Goal: Transaction & Acquisition: Purchase product/service

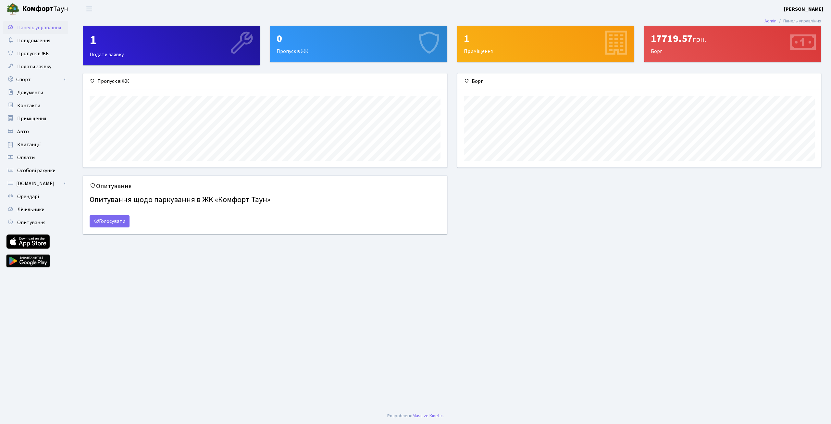
scroll to position [94, 364]
click at [674, 40] on div "17719.57 грн." at bounding box center [733, 38] width 164 height 12
drag, startPoint x: 674, startPoint y: 40, endPoint x: 644, endPoint y: 56, distance: 34.0
click at [674, 41] on div "17719.57 грн." at bounding box center [733, 38] width 164 height 12
click at [37, 184] on link "[DOMAIN_NAME]" at bounding box center [35, 183] width 65 height 13
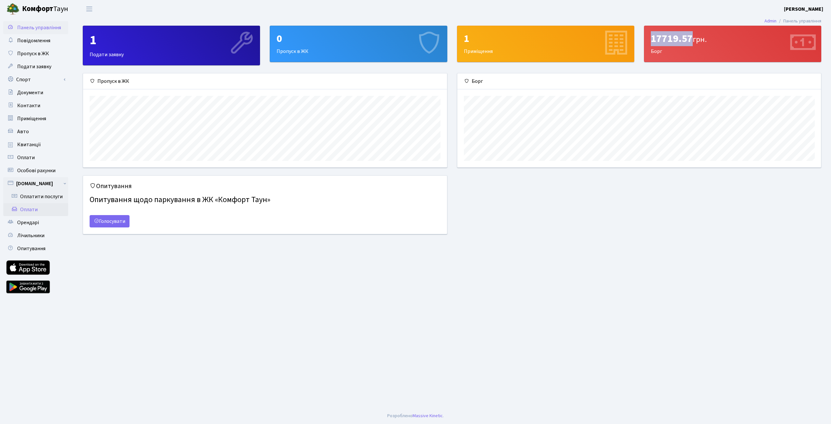
click at [35, 211] on link "Оплати" at bounding box center [35, 209] width 65 height 13
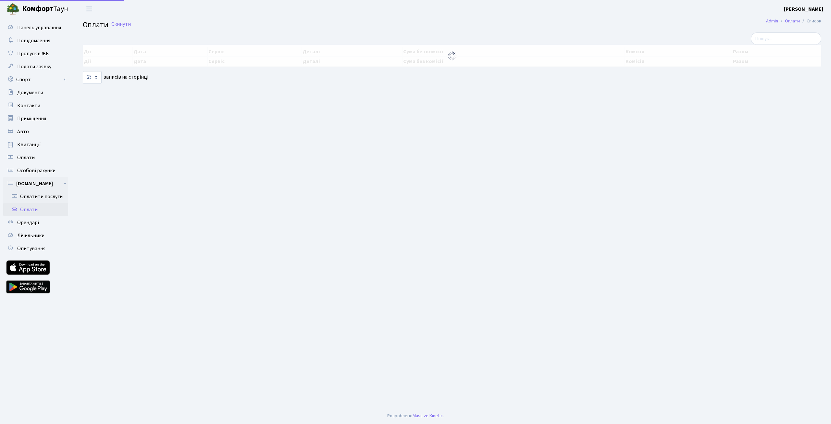
select select "25"
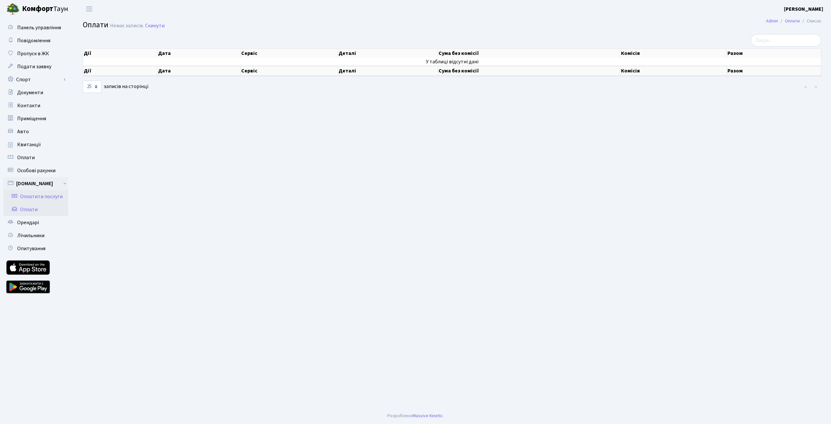
click at [43, 196] on link "Оплатити послуги" at bounding box center [35, 196] width 65 height 13
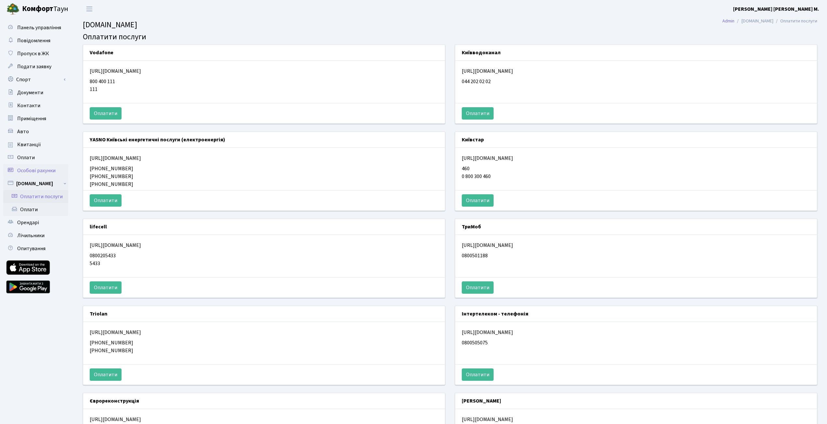
click at [47, 171] on span "Особові рахунки" at bounding box center [36, 170] width 38 height 7
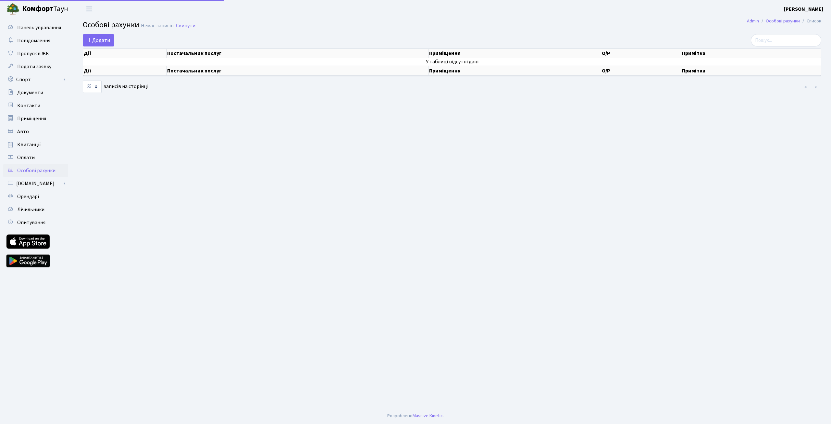
select select "25"
click at [48, 158] on link "Оплати" at bounding box center [35, 157] width 65 height 13
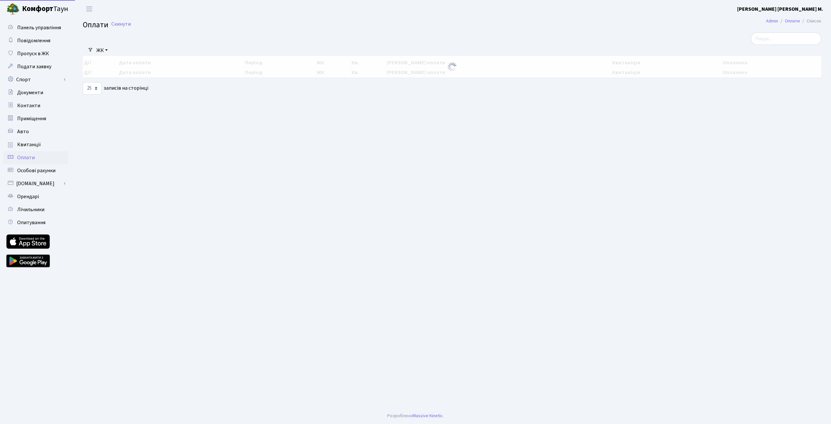
select select "25"
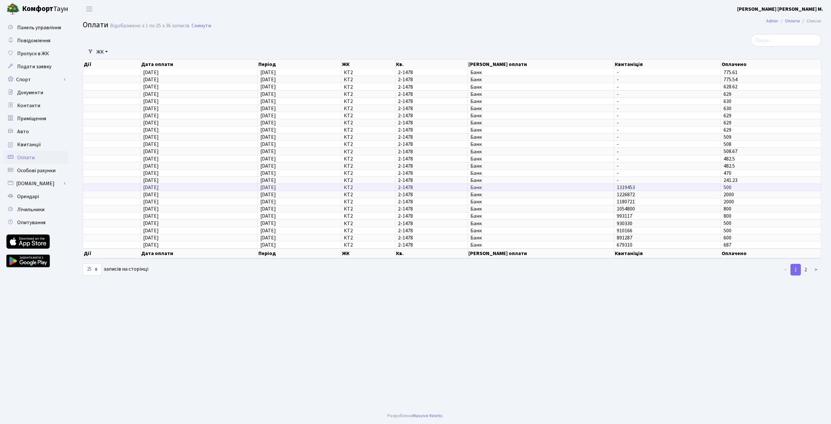
click at [655, 184] on td "1319453" at bounding box center [667, 186] width 107 height 7
click at [654, 181] on span "-" at bounding box center [667, 180] width 101 height 5
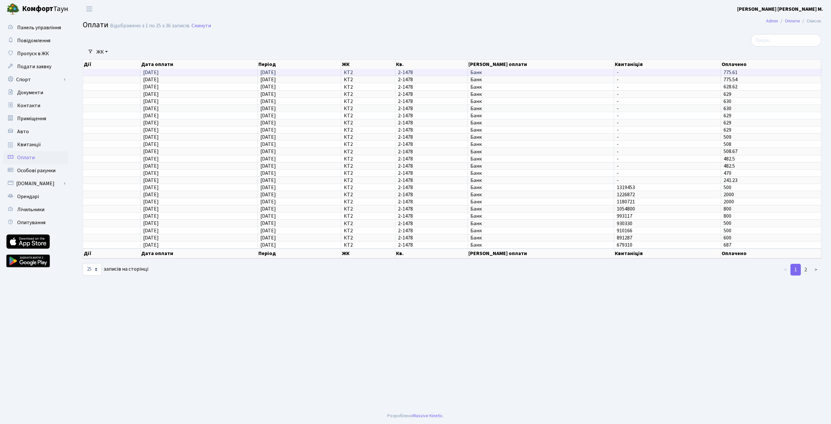
click at [748, 74] on td "775.61" at bounding box center [771, 72] width 100 height 7
click at [807, 268] on link "2" at bounding box center [806, 270] width 10 height 12
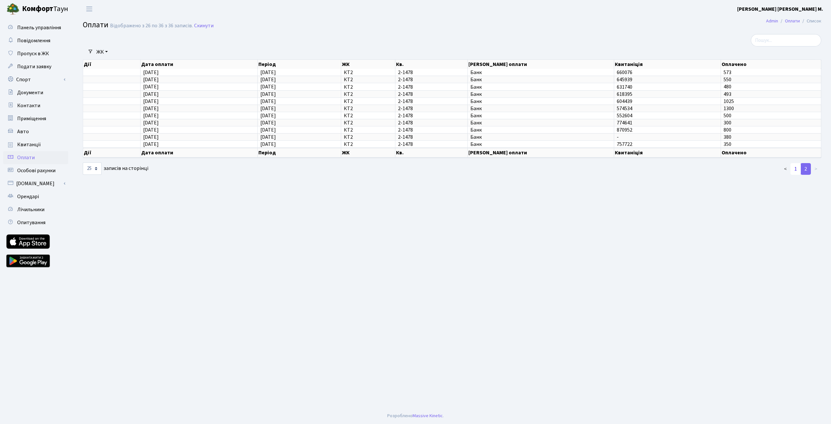
click at [796, 169] on link "1" at bounding box center [796, 169] width 10 height 12
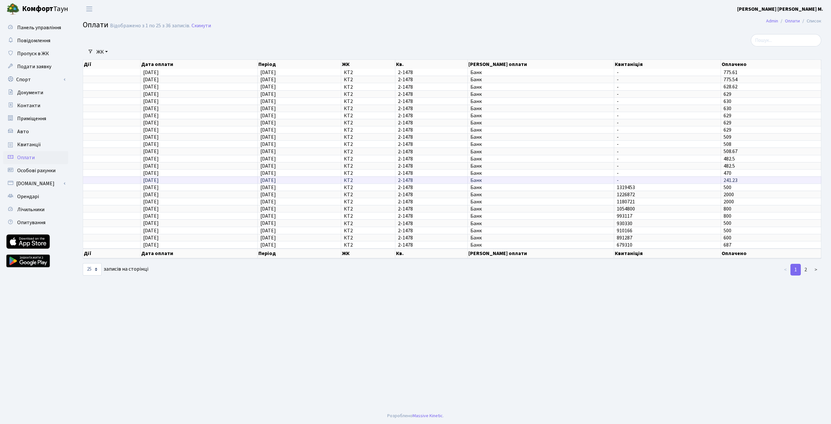
click at [712, 181] on span "-" at bounding box center [667, 180] width 101 height 5
click at [465, 181] on tr "27.02.2023 27.02.2023 КТ2 2-1478 Банк - 241.23" at bounding box center [452, 179] width 739 height 7
drag, startPoint x: 323, startPoint y: 181, endPoint x: 294, endPoint y: 183, distance: 29.3
click at [322, 181] on td "[DATE]" at bounding box center [299, 179] width 83 height 7
click at [274, 183] on span "27.02.2023" at bounding box center [268, 180] width 16 height 7
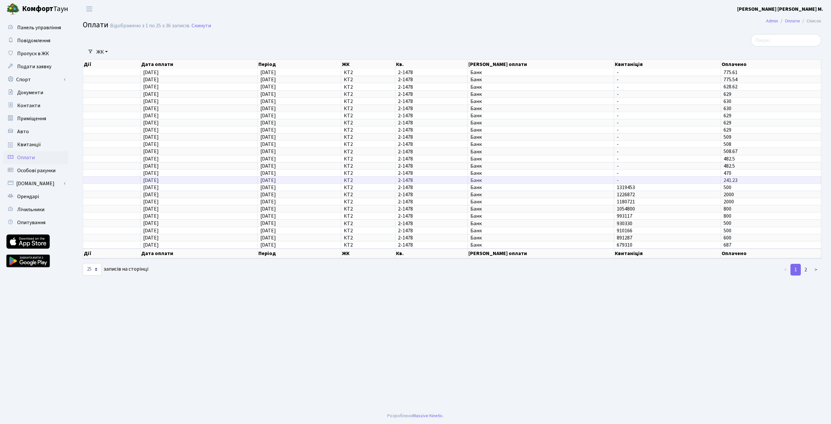
click at [180, 183] on td "27.02.2023" at bounding box center [199, 179] width 117 height 7
click at [41, 144] on link "Квитанції" at bounding box center [35, 144] width 65 height 13
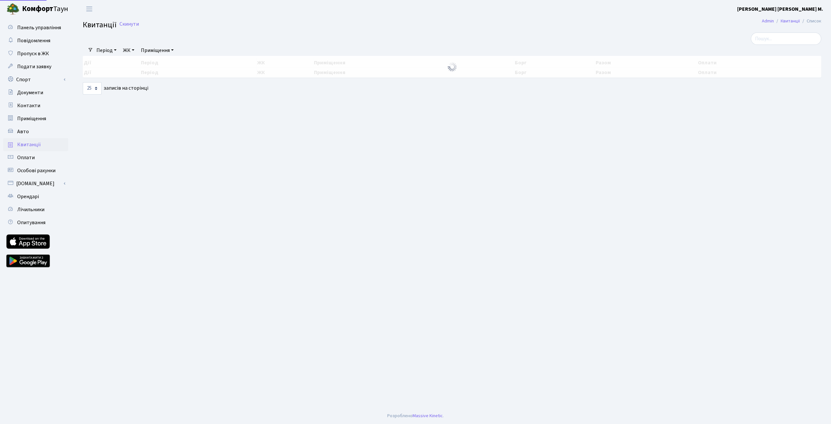
select select "25"
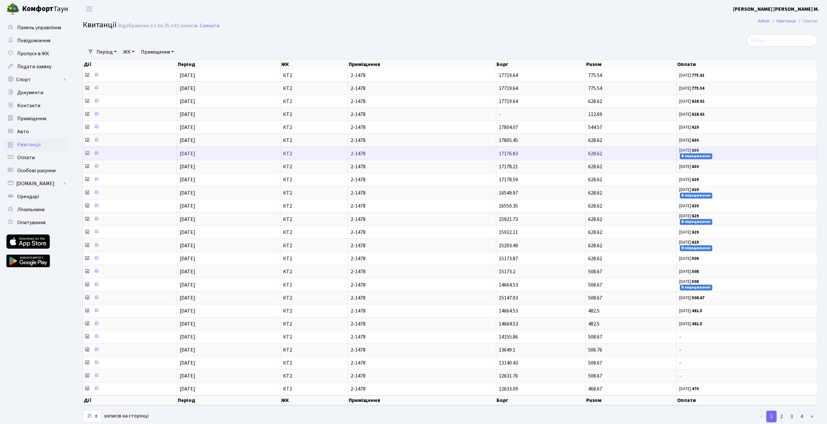
click at [706, 152] on span "03.04.25: 630 В опрацюванні" at bounding box center [746, 153] width 135 height 12
drag, startPoint x: 678, startPoint y: 152, endPoint x: 713, endPoint y: 150, distance: 34.5
click at [713, 150] on td "03.04.25: 630 В опрацюванні" at bounding box center [746, 152] width 141 height 13
click at [725, 152] on span "03.04.25: 630 В опрацюванні" at bounding box center [746, 153] width 135 height 12
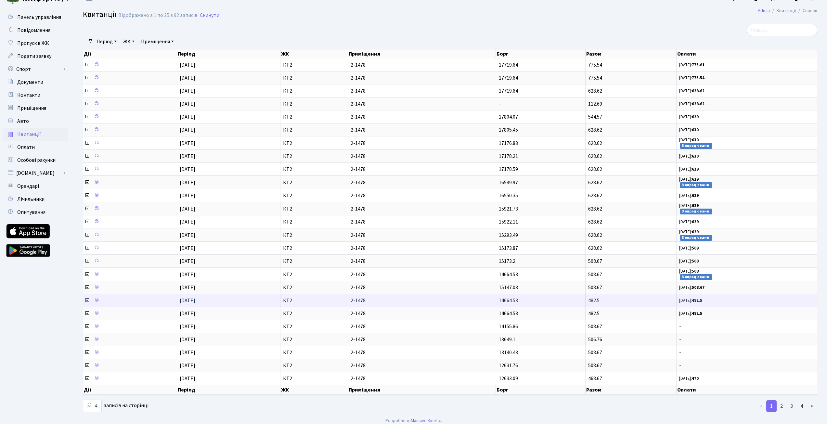
scroll to position [15, 0]
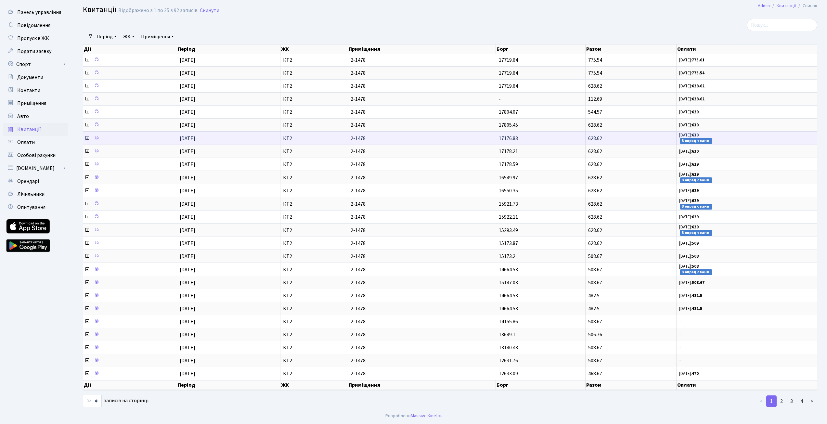
click at [688, 141] on small "В опрацюванні" at bounding box center [695, 141] width 32 height 6
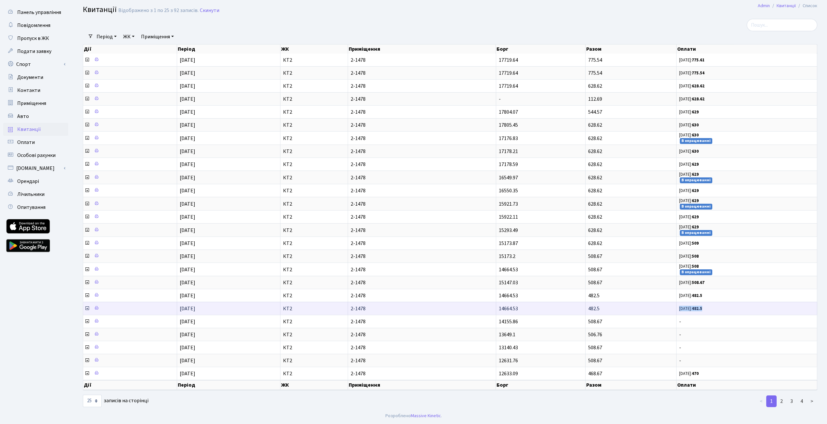
drag, startPoint x: 678, startPoint y: 311, endPoint x: 712, endPoint y: 309, distance: 33.8
click at [712, 309] on td "26.02.24: 482.5" at bounding box center [746, 308] width 141 height 13
click at [712, 309] on span "26.02.24: 482.5" at bounding box center [746, 309] width 135 height 6
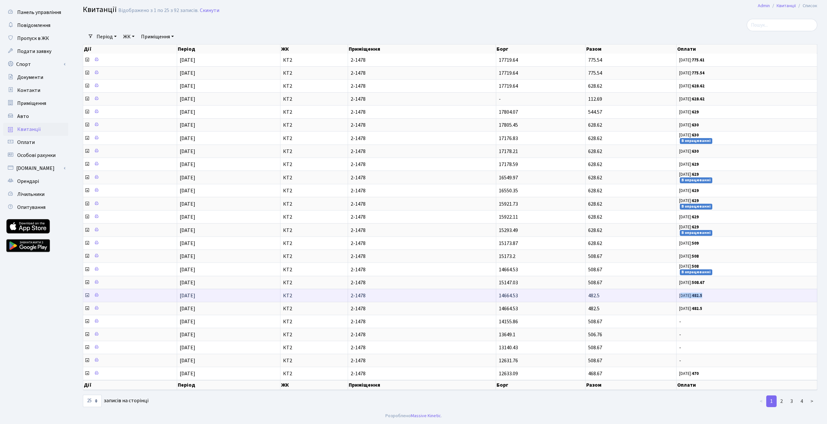
drag, startPoint x: 680, startPoint y: 296, endPoint x: 715, endPoint y: 296, distance: 35.1
click at [715, 296] on span "29.03.24: 482.5" at bounding box center [746, 296] width 135 height 6
drag, startPoint x: 680, startPoint y: 297, endPoint x: 720, endPoint y: 297, distance: 39.9
click at [720, 297] on span "29.03.24: 482.5" at bounding box center [746, 296] width 135 height 6
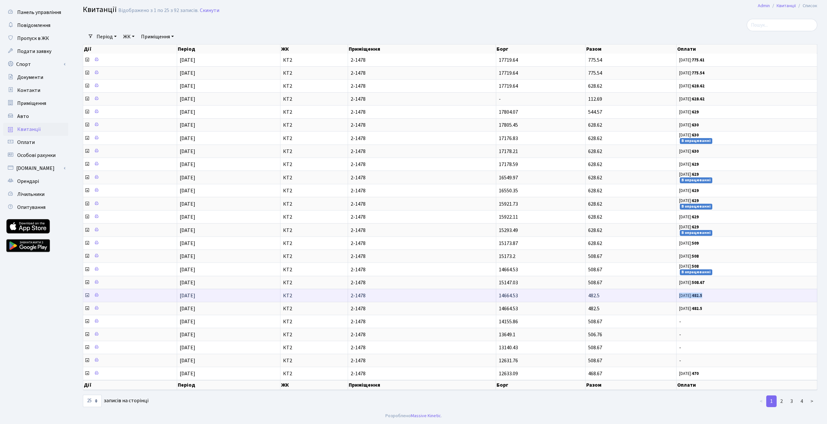
click at [720, 297] on span "29.03.24: 482.5" at bounding box center [746, 296] width 135 height 6
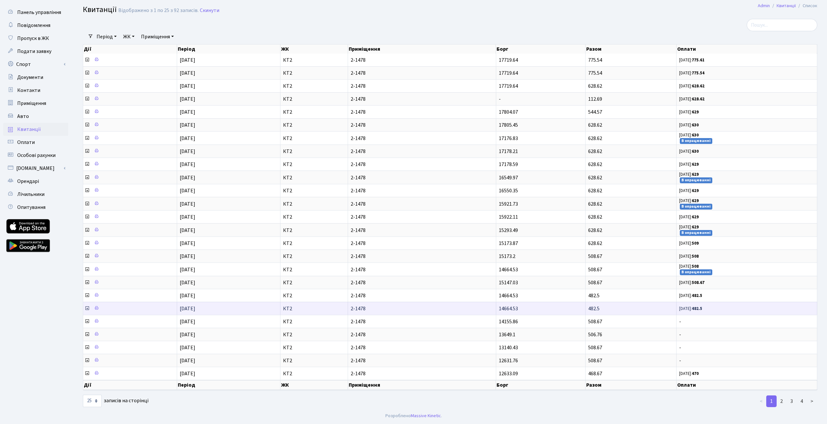
click at [694, 307] on small "26.02.24: 482.5" at bounding box center [690, 309] width 23 height 6
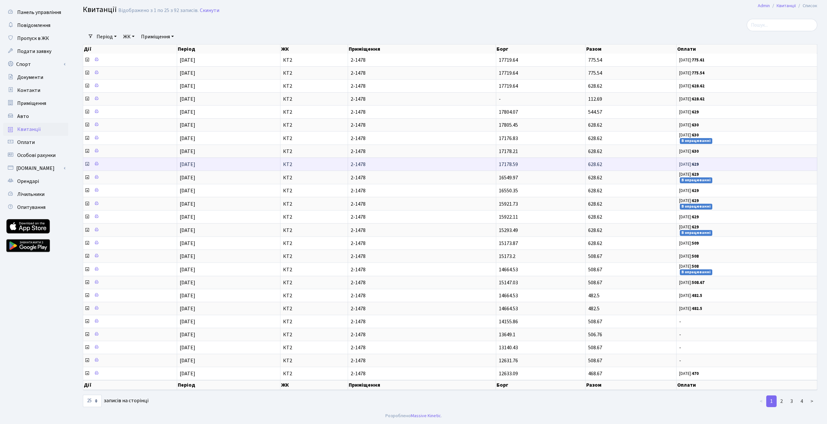
click at [87, 164] on icon at bounding box center [86, 163] width 5 height 5
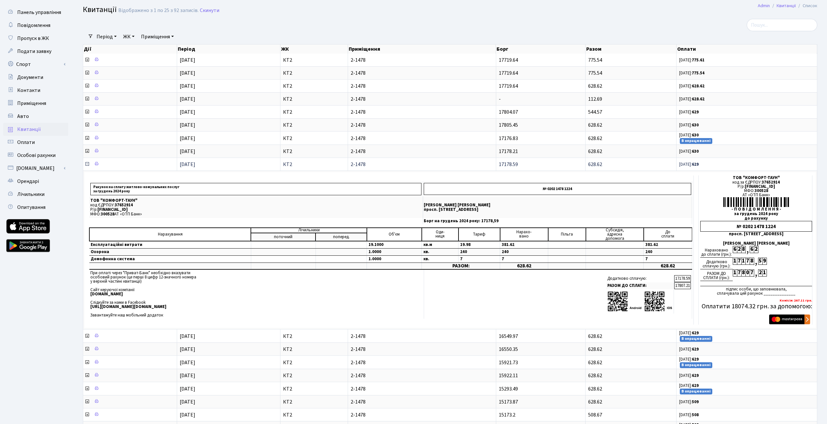
click at [87, 164] on icon at bounding box center [86, 163] width 5 height 5
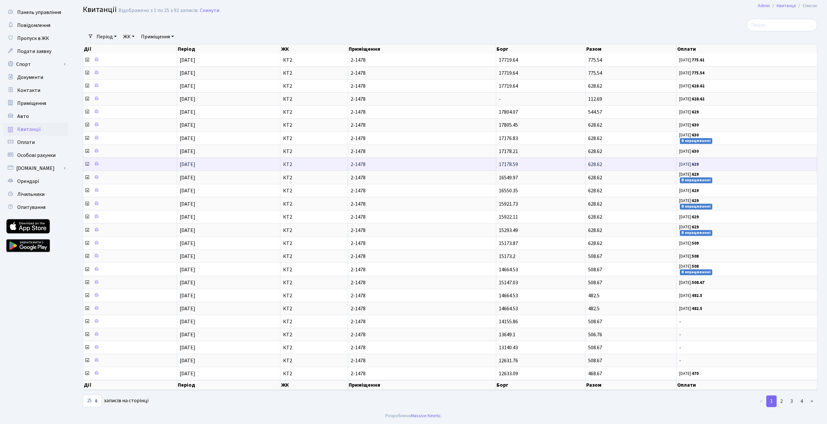
click at [87, 163] on icon at bounding box center [86, 163] width 5 height 5
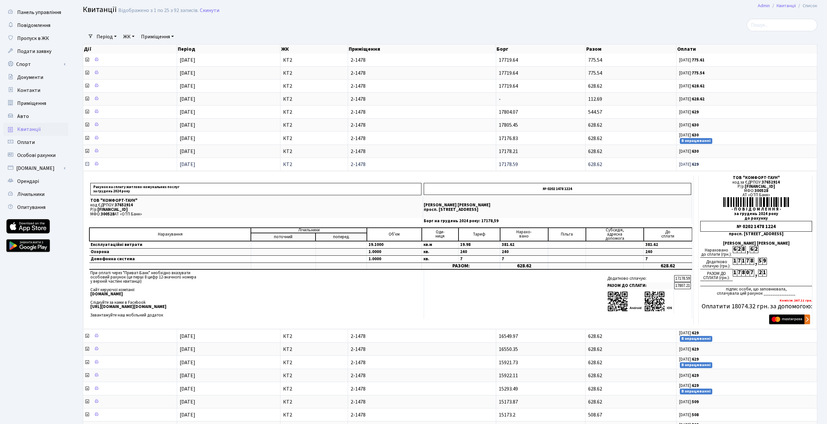
click at [87, 163] on icon at bounding box center [86, 163] width 5 height 5
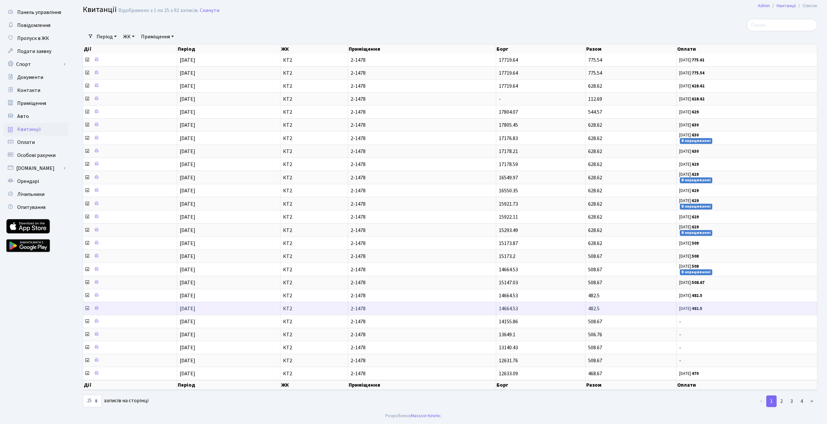
drag, startPoint x: 729, startPoint y: 307, endPoint x: 725, endPoint y: 307, distance: 3.9
click at [729, 307] on span "26.02.24: 482.5" at bounding box center [746, 309] width 135 height 6
drag, startPoint x: 679, startPoint y: 307, endPoint x: 713, endPoint y: 308, distance: 34.1
click at [713, 308] on span "26.02.24: 482.5" at bounding box center [746, 309] width 135 height 6
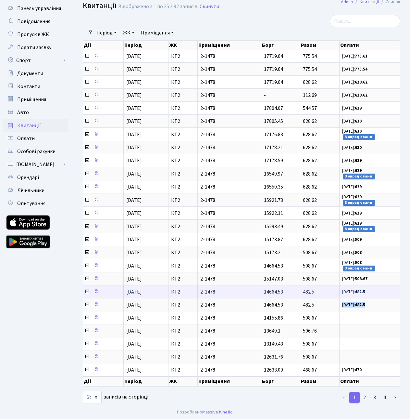
scroll to position [20, 0]
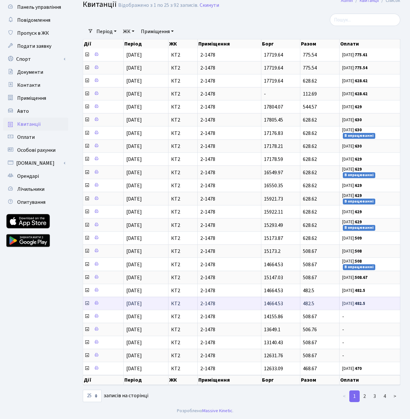
click at [353, 305] on td "26.02.24: 482.5" at bounding box center [370, 303] width 61 height 13
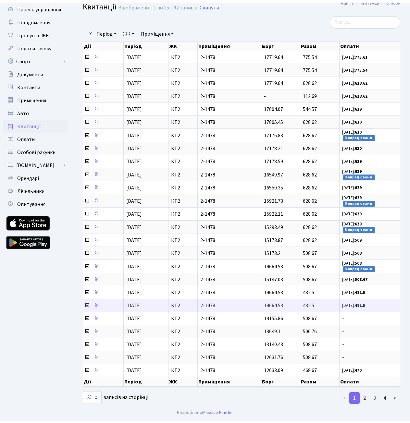
scroll to position [16, 0]
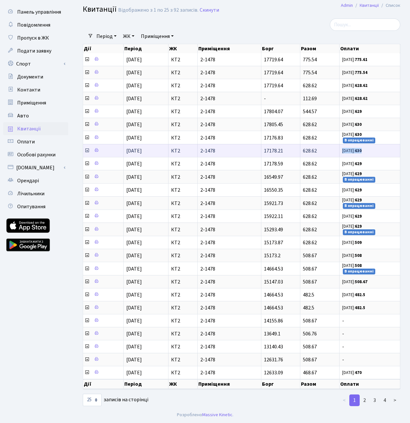
drag, startPoint x: 343, startPoint y: 152, endPoint x: 369, endPoint y: 152, distance: 26.3
click at [369, 152] on span "10.02.25: 630" at bounding box center [369, 151] width 55 height 6
click at [331, 28] on div at bounding box center [350, 25] width 99 height 12
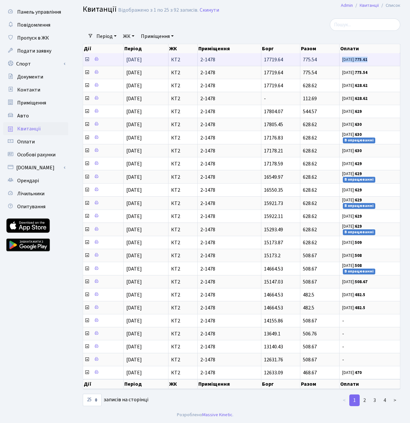
drag, startPoint x: 338, startPoint y: 59, endPoint x: 374, endPoint y: 59, distance: 35.4
click at [374, 59] on tr "01.07.2025 КТ2 2-1478 17719.64 775.54 18.08.25: 775.61" at bounding box center [241, 59] width 317 height 13
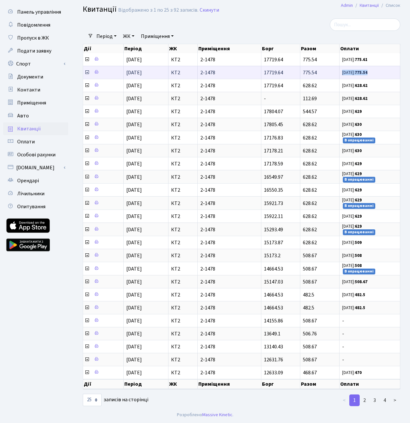
drag, startPoint x: 343, startPoint y: 72, endPoint x: 376, endPoint y: 72, distance: 33.5
click at [376, 72] on span "16.07.25: 775.54" at bounding box center [369, 73] width 55 height 6
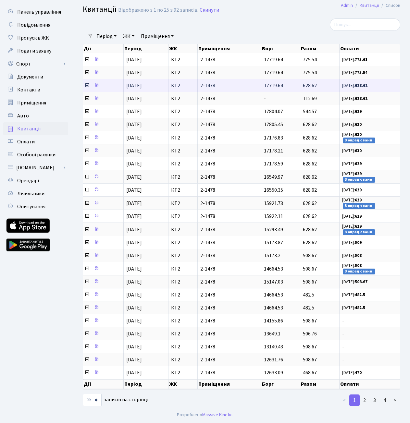
drag, startPoint x: 341, startPoint y: 82, endPoint x: 385, endPoint y: 82, distance: 43.5
click at [385, 82] on td "12.06.25: 628.62" at bounding box center [370, 85] width 61 height 13
drag, startPoint x: 343, startPoint y: 88, endPoint x: 379, endPoint y: 88, distance: 36.0
click at [379, 88] on span "12.06.25: 628.62" at bounding box center [369, 86] width 55 height 6
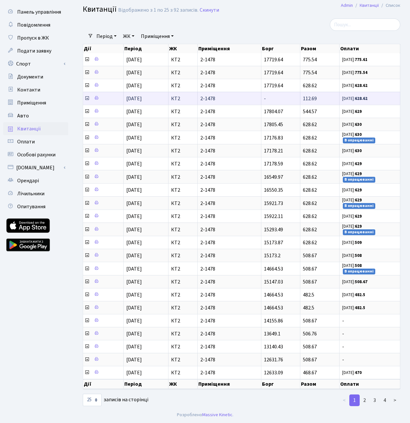
click at [373, 100] on span "12.06.25: 628.62" at bounding box center [369, 99] width 55 height 6
click at [87, 98] on icon at bounding box center [86, 98] width 5 height 5
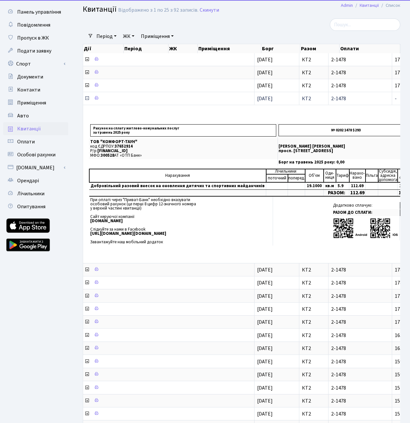
scroll to position [20, 0]
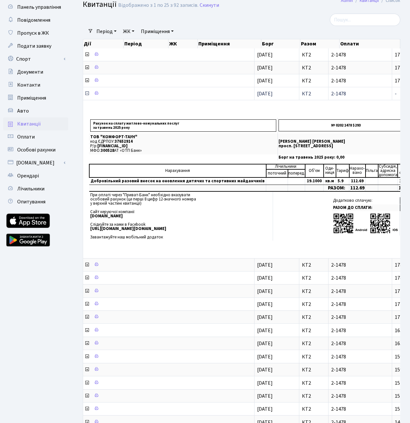
click at [87, 98] on td at bounding box center [168, 93] width 171 height 13
click at [88, 94] on icon at bounding box center [86, 93] width 5 height 5
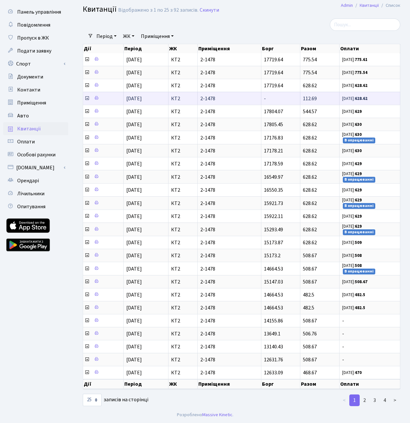
scroll to position [16, 0]
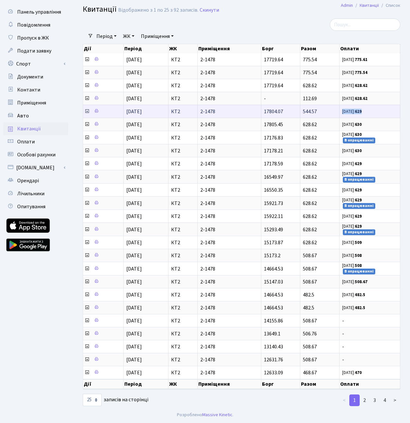
drag, startPoint x: 342, startPoint y: 111, endPoint x: 374, endPoint y: 111, distance: 32.5
click at [374, 111] on td "03.05.25: 629" at bounding box center [370, 111] width 61 height 13
click at [374, 111] on span "03.05.25: 629" at bounding box center [369, 112] width 55 height 6
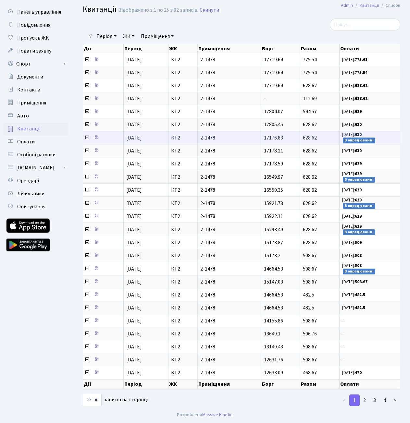
click at [351, 140] on small "В опрацюванні" at bounding box center [359, 141] width 32 height 6
drag, startPoint x: 303, startPoint y: 138, endPoint x: 322, endPoint y: 137, distance: 19.2
click at [322, 137] on td "628.62" at bounding box center [319, 137] width 39 height 13
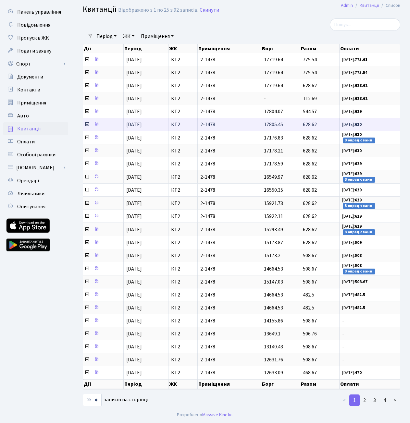
drag, startPoint x: 265, startPoint y: 123, endPoint x: 292, endPoint y: 123, distance: 27.3
click at [292, 123] on td "17805.45" at bounding box center [280, 124] width 39 height 13
click at [276, 16] on h2 "Квитанції Відображено з 1 по 25 з 92 записів. Скинути" at bounding box center [242, 10] width 318 height 11
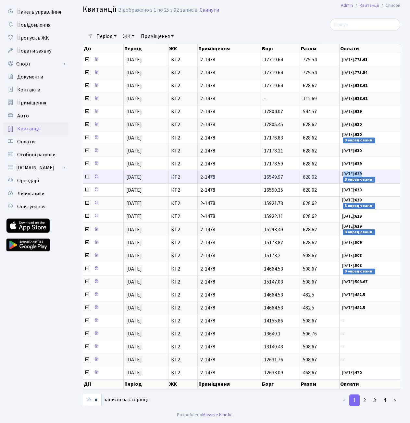
drag, startPoint x: 344, startPoint y: 175, endPoint x: 367, endPoint y: 175, distance: 23.4
click at [367, 175] on span "03.01.25: 629 В опрацюванні" at bounding box center [369, 177] width 55 height 12
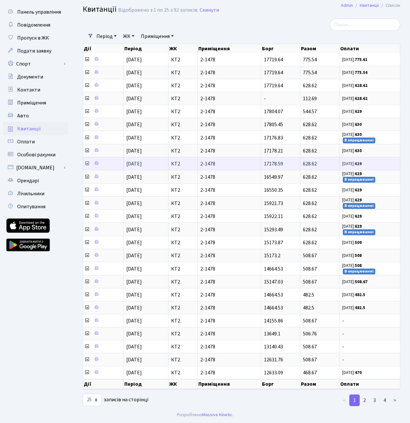
scroll to position [0, 0]
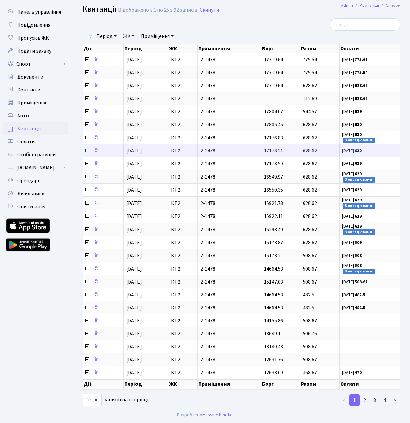
drag, startPoint x: 265, startPoint y: 153, endPoint x: 291, endPoint y: 149, distance: 26.9
click at [291, 149] on td "17178.21" at bounding box center [280, 150] width 39 height 13
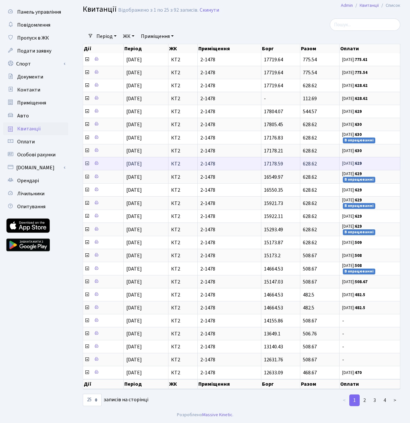
drag, startPoint x: 264, startPoint y: 164, endPoint x: 293, endPoint y: 164, distance: 29.2
click at [293, 164] on td "17178.59" at bounding box center [280, 163] width 39 height 13
click at [272, 166] on span "17178.59" at bounding box center [273, 163] width 19 height 7
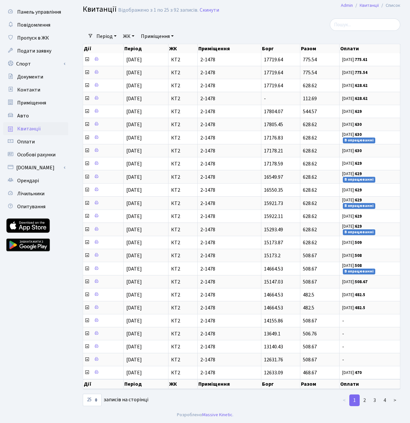
click at [314, 39] on div "Період 02.09.2025 - 02.09.2025 ЖК - КТ2 Приміщення - КТ2 2-1478 Очистити фільтри" at bounding box center [244, 36] width 302 height 11
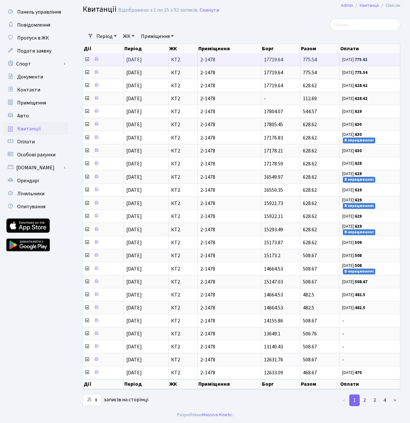
drag, startPoint x: 264, startPoint y: 57, endPoint x: 287, endPoint y: 57, distance: 22.4
click at [287, 57] on td "17719.64" at bounding box center [280, 59] width 39 height 13
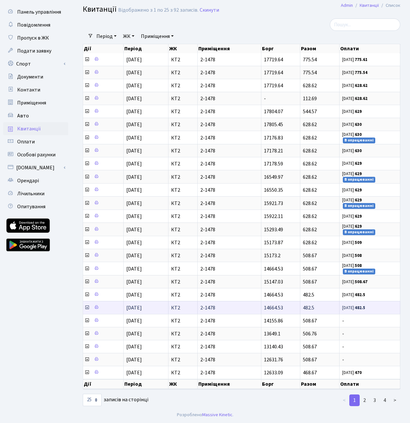
drag, startPoint x: 265, startPoint y: 309, endPoint x: 288, endPoint y: 309, distance: 23.1
click at [288, 309] on td "14664.53" at bounding box center [280, 307] width 39 height 13
click at [310, 11] on h2 "Квитанції Відображено з 1 по 25 з 92 записів. Скинути" at bounding box center [242, 10] width 318 height 11
click at [375, 401] on link "3" at bounding box center [375, 401] width 10 height 12
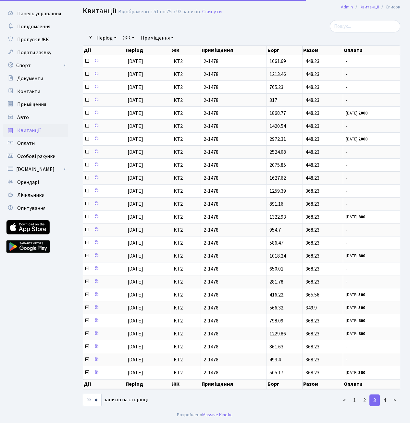
scroll to position [14, 0]
click at [384, 401] on link "4" at bounding box center [385, 401] width 10 height 12
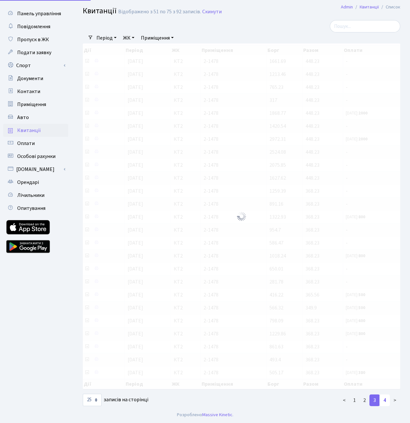
scroll to position [0, 0]
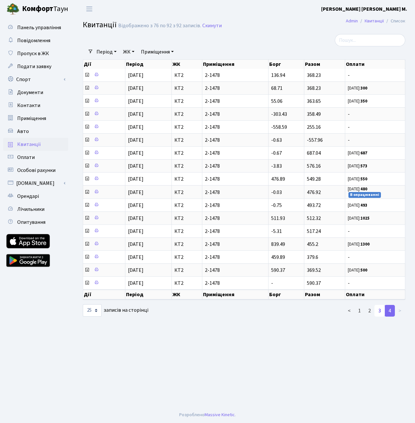
click at [378, 311] on link "3" at bounding box center [379, 311] width 10 height 12
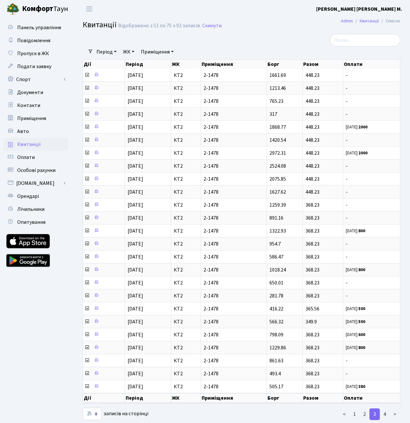
scroll to position [0, 0]
click at [365, 415] on link "2" at bounding box center [365, 415] width 10 height 12
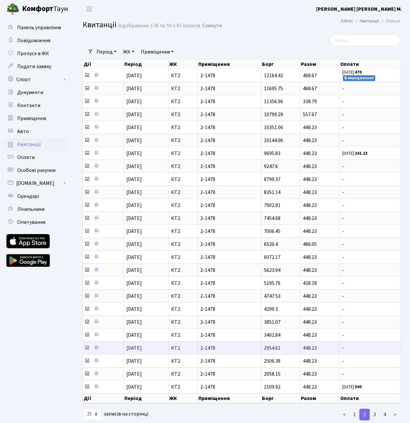
scroll to position [1, 0]
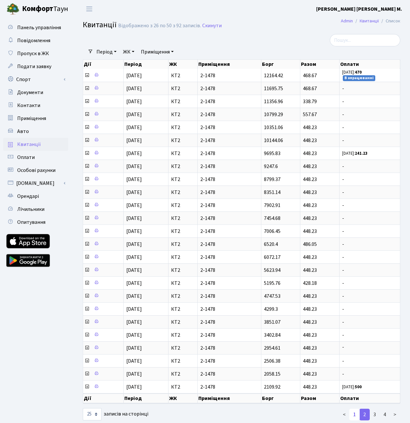
click at [354, 415] on link "1" at bounding box center [354, 415] width 10 height 12
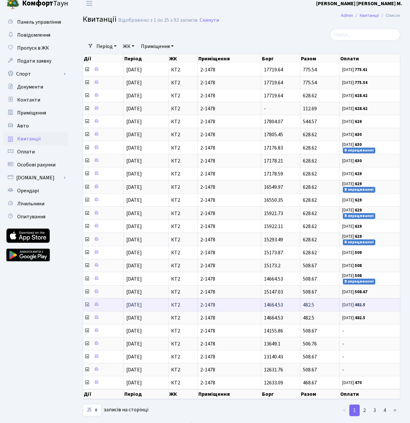
scroll to position [0, 0]
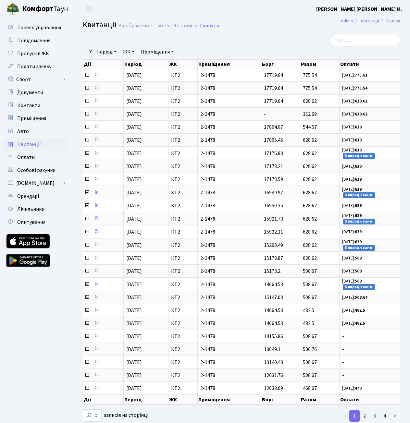
click at [319, 30] on h2 "Квитанції Відображено з 1 по 25 з 92 записів. Скинути" at bounding box center [242, 25] width 318 height 11
click at [24, 127] on link "Авто" at bounding box center [35, 131] width 65 height 13
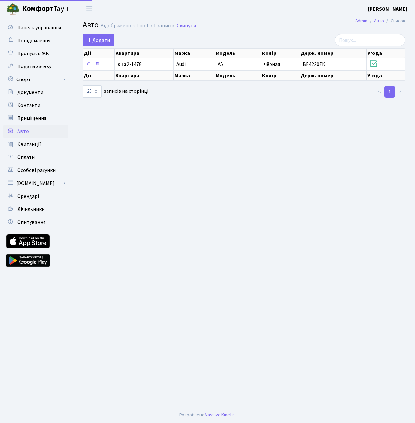
select select "25"
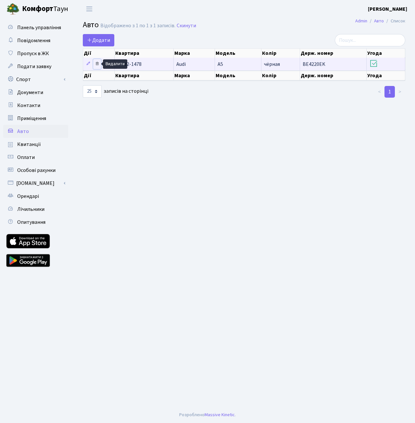
click at [99, 63] on icon at bounding box center [97, 63] width 5 height 5
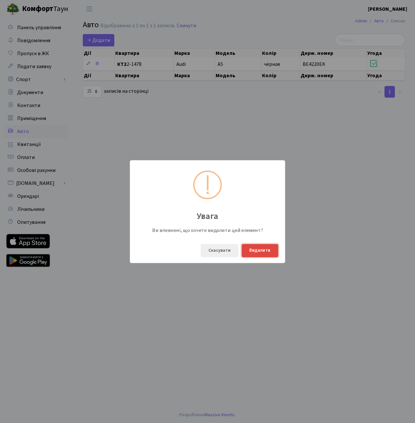
click at [257, 251] on button "Видалити" at bounding box center [260, 250] width 37 height 13
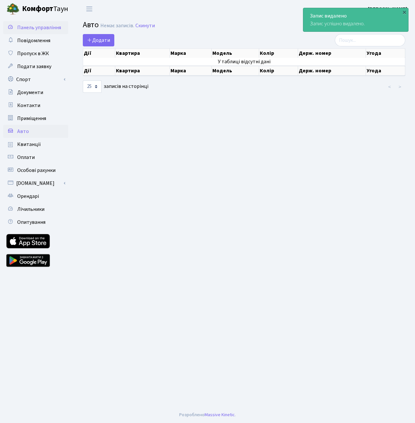
click at [45, 30] on span "Панель управління" at bounding box center [39, 27] width 44 height 7
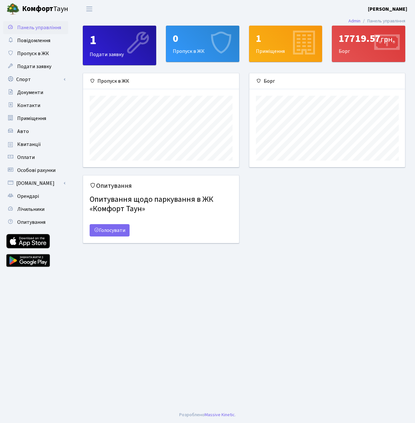
scroll to position [94, 156]
click at [373, 40] on icon at bounding box center [386, 43] width 31 height 31
click at [29, 43] on span "Повідомлення" at bounding box center [33, 40] width 33 height 7
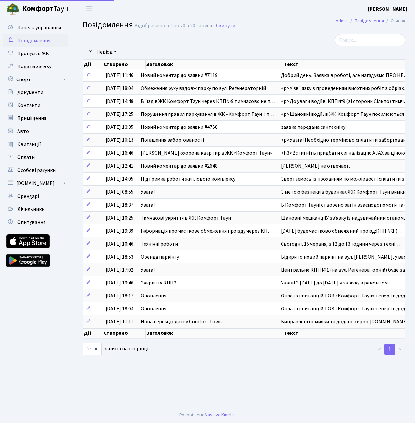
select select "25"
click at [32, 47] on link "Пропуск в ЖК" at bounding box center [35, 53] width 65 height 13
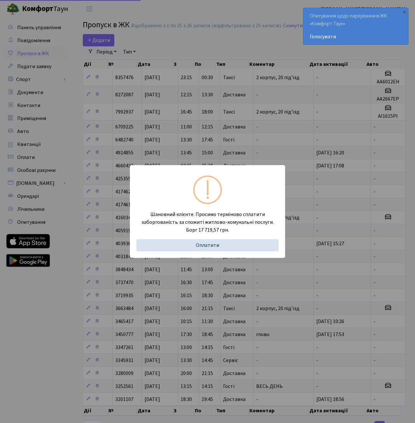
select select "25"
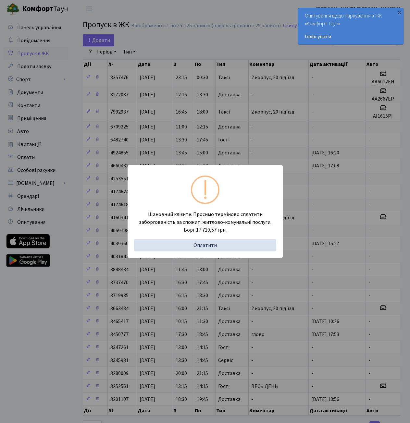
click at [116, 131] on div "Шановний клієнте. Просимо терміново сплатити заборгованість за спожиті житлово-…" at bounding box center [205, 211] width 410 height 423
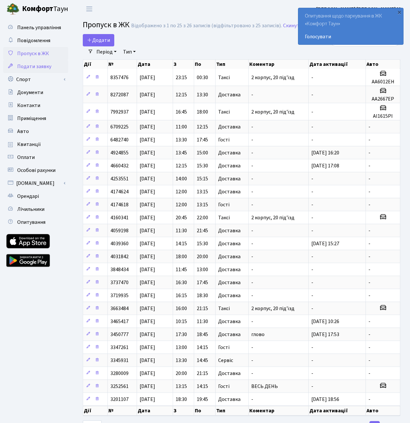
click at [36, 67] on span "Подати заявку" at bounding box center [34, 66] width 34 height 7
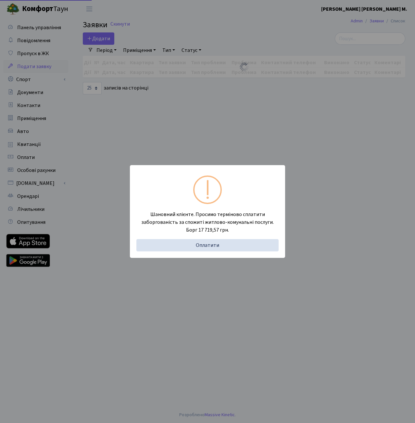
select select "25"
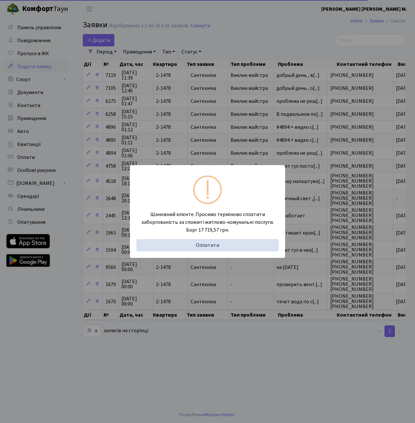
click at [101, 141] on div "Шановний клієнте. Просимо терміново сплатити заборгованість за спожиті житлово-…" at bounding box center [207, 211] width 415 height 423
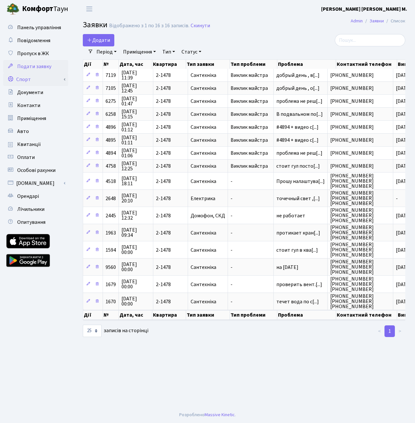
click at [47, 81] on link "Спорт" at bounding box center [35, 79] width 65 height 13
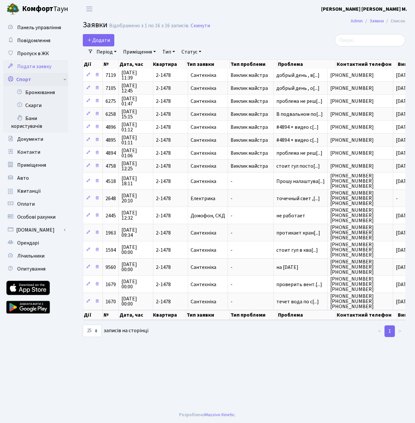
click at [47, 74] on link "Спорт" at bounding box center [35, 79] width 65 height 13
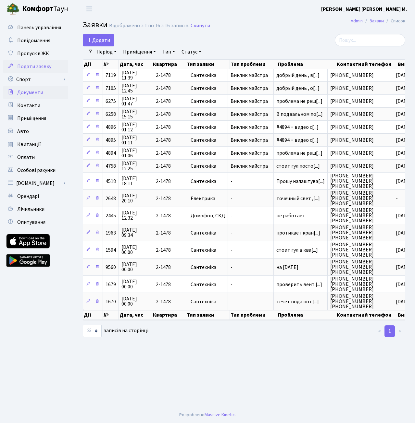
click at [43, 94] on link "Документи" at bounding box center [35, 92] width 65 height 13
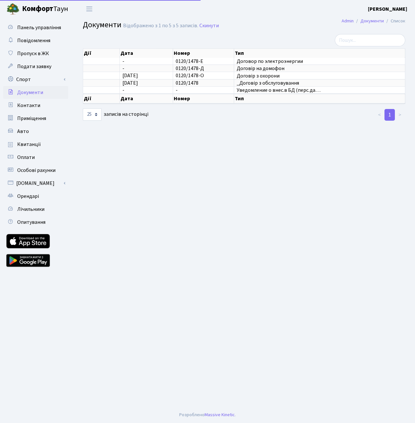
select select "25"
click at [44, 104] on link "Контакти" at bounding box center [35, 105] width 65 height 13
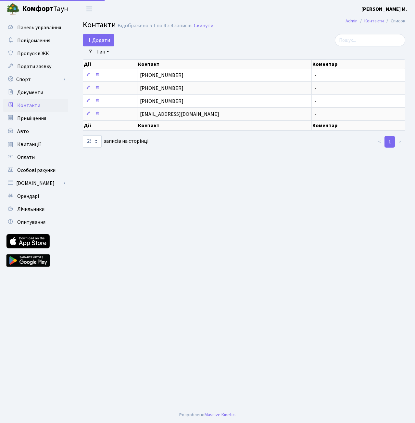
select select "25"
click at [42, 119] on span "Приміщення" at bounding box center [31, 118] width 29 height 7
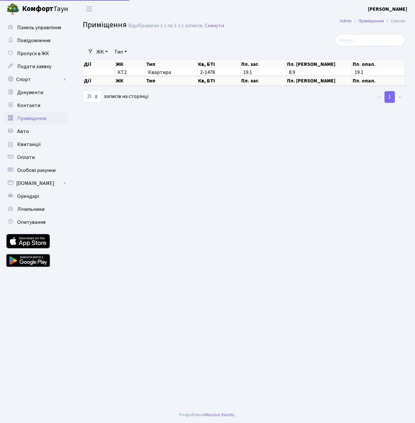
select select "25"
click at [38, 127] on link "Авто" at bounding box center [35, 131] width 65 height 13
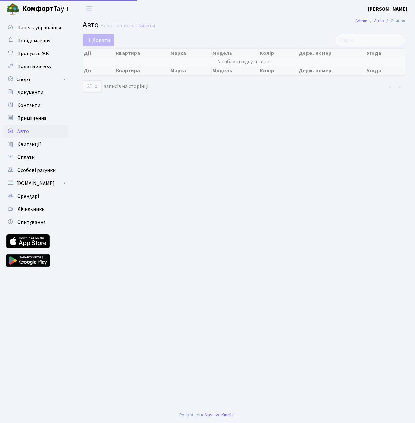
select select "25"
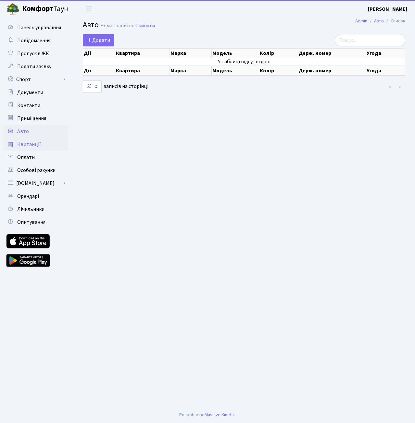
click at [38, 143] on span "Квитанції" at bounding box center [29, 144] width 24 height 7
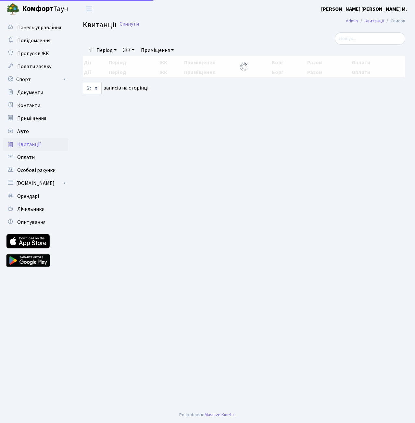
select select "25"
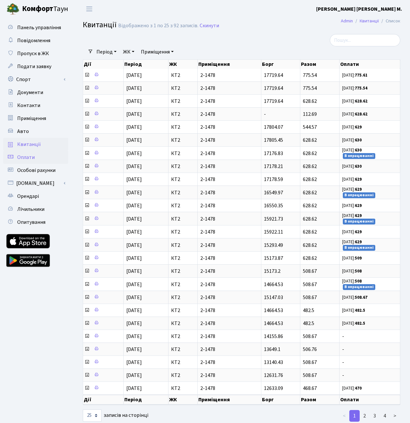
click at [39, 152] on link "Оплати" at bounding box center [35, 157] width 65 height 13
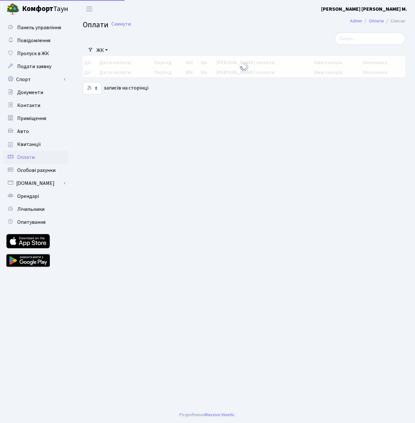
select select "25"
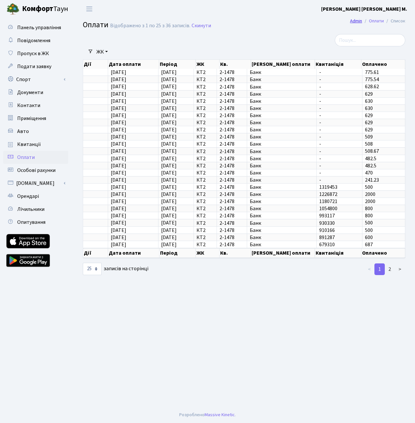
click at [360, 23] on link "Admin" at bounding box center [356, 21] width 12 height 7
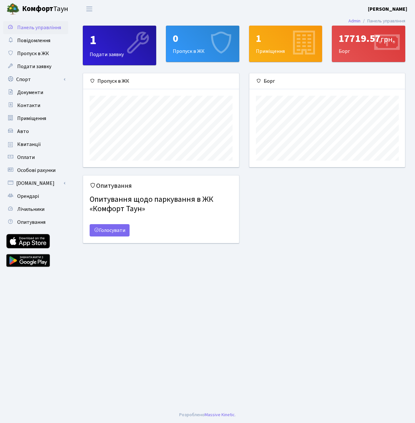
scroll to position [94, 156]
click at [351, 19] on link "Admin" at bounding box center [354, 21] width 12 height 7
click at [370, 9] on b "[PERSON_NAME]" at bounding box center [387, 9] width 39 height 7
click at [376, 20] on link "Мій обліковий запис" at bounding box center [374, 20] width 65 height 10
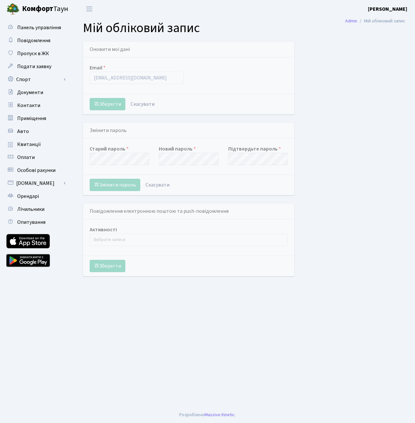
select select
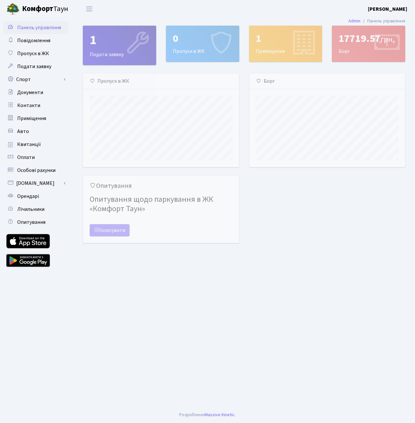
scroll to position [94, 156]
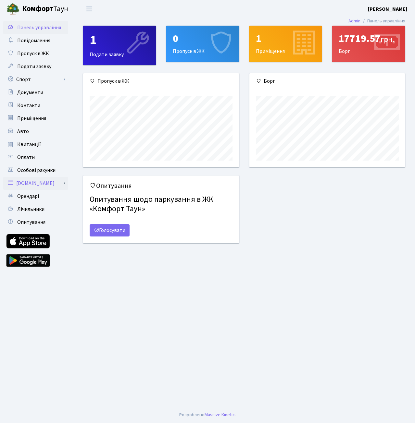
click at [49, 185] on link "[DOMAIN_NAME]" at bounding box center [35, 183] width 65 height 13
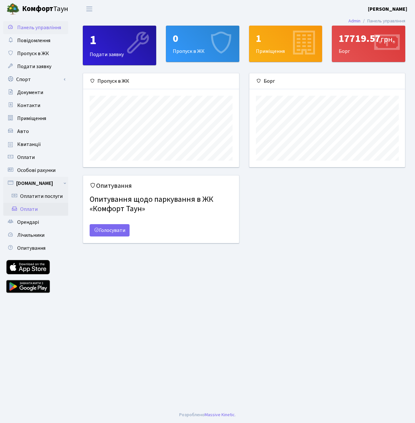
click at [41, 210] on link "Оплати" at bounding box center [35, 209] width 65 height 13
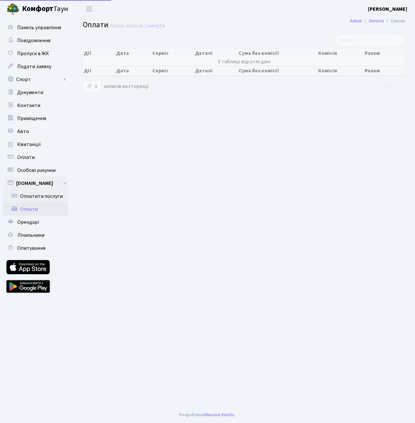
select select "25"
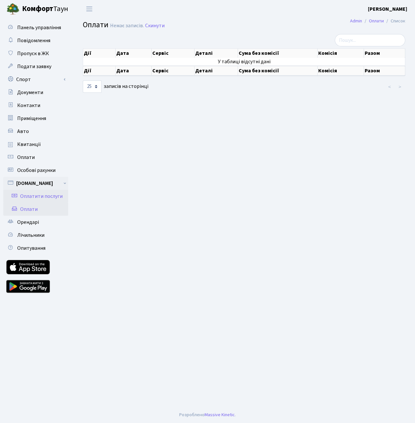
click at [27, 192] on link "Оплатити послуги" at bounding box center [35, 196] width 65 height 13
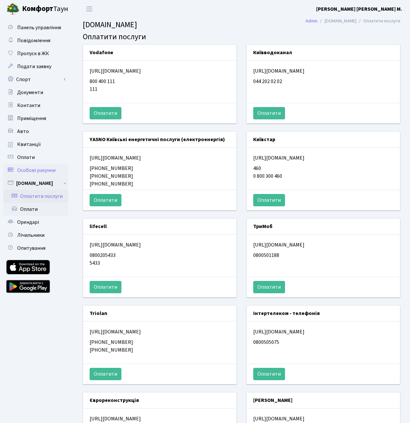
click at [48, 172] on span "Особові рахунки" at bounding box center [36, 170] width 38 height 7
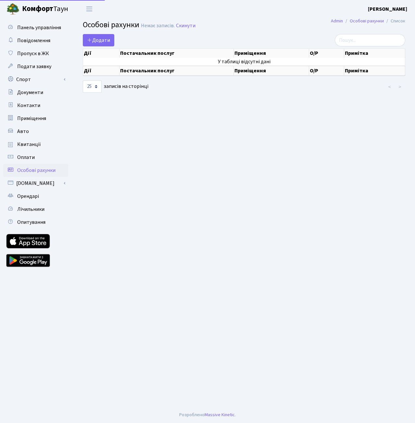
select select "25"
click at [48, 161] on link "Оплати" at bounding box center [35, 157] width 65 height 13
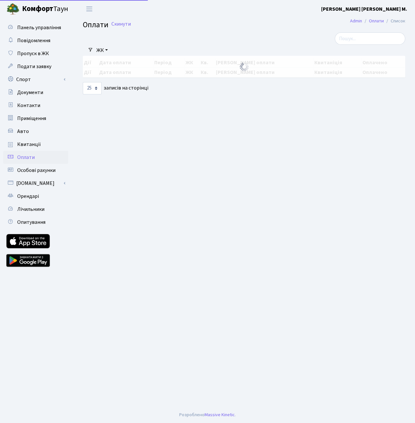
select select "25"
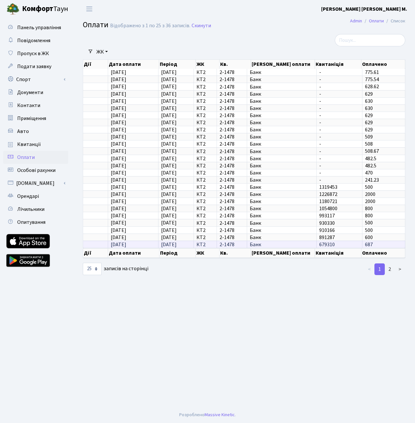
click at [263, 244] on span "Банк" at bounding box center [282, 244] width 64 height 5
click at [140, 246] on td "13.12.2018" at bounding box center [133, 244] width 50 height 7
click at [389, 267] on link "2" at bounding box center [390, 270] width 10 height 12
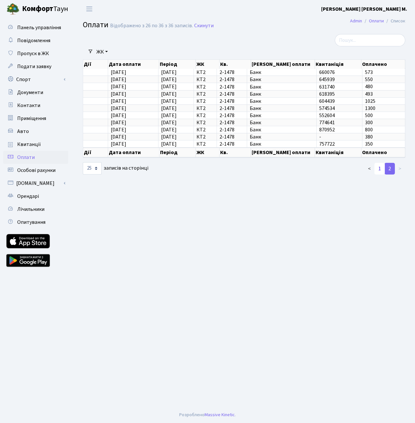
click at [379, 169] on link "1" at bounding box center [379, 169] width 10 height 12
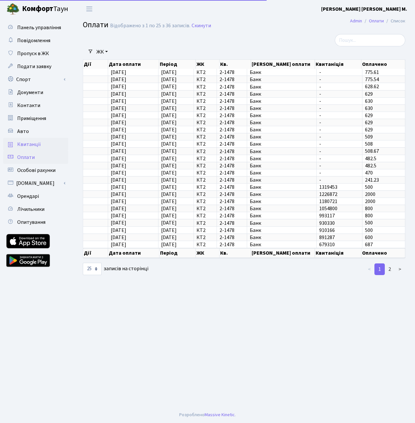
click at [46, 147] on link "Квитанції" at bounding box center [35, 144] width 65 height 13
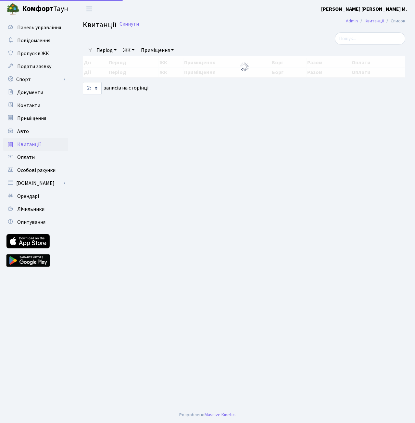
select select "25"
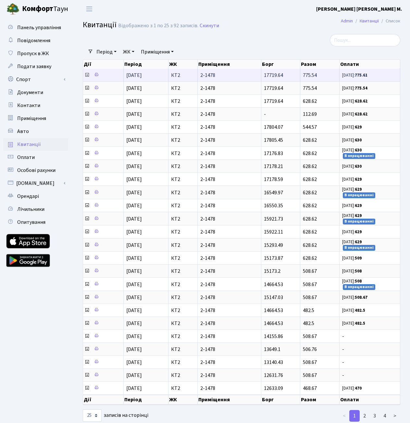
click at [90, 76] on td at bounding box center [103, 75] width 41 height 13
click at [89, 75] on icon at bounding box center [86, 74] width 5 height 5
click at [86, 75] on icon at bounding box center [86, 74] width 5 height 5
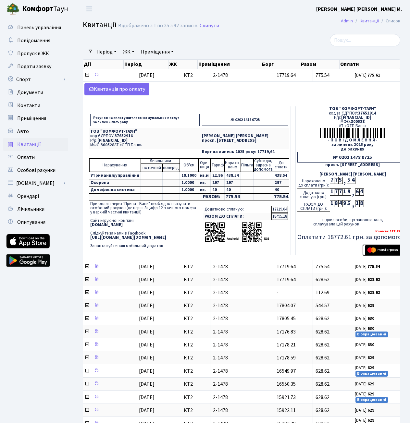
click at [379, 250] on img "submit" at bounding box center [385, 251] width 41 height 10
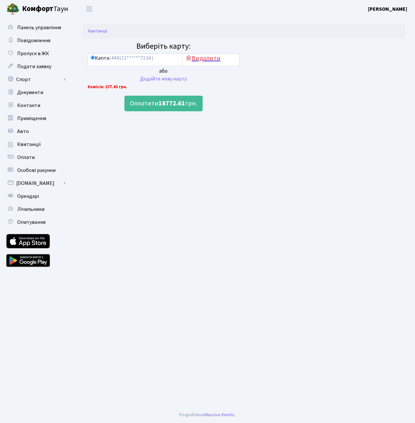
click at [200, 58] on h5 "Видалити" at bounding box center [210, 59] width 51 height 8
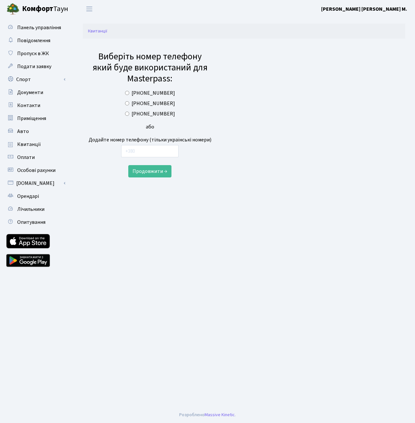
click at [156, 104] on label "[PHONE_NUMBER]" at bounding box center [154, 104] width 44 height 8
click at [129, 104] on input "[PHONE_NUMBER]" at bounding box center [127, 103] width 4 height 4
radio input "true"
click at [144, 170] on button "Продовжити →" at bounding box center [149, 171] width 43 height 12
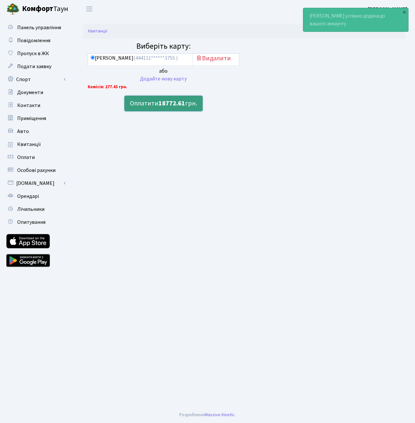
click at [187, 103] on button "Оплатити 18772.61 грн." at bounding box center [163, 104] width 78 height 16
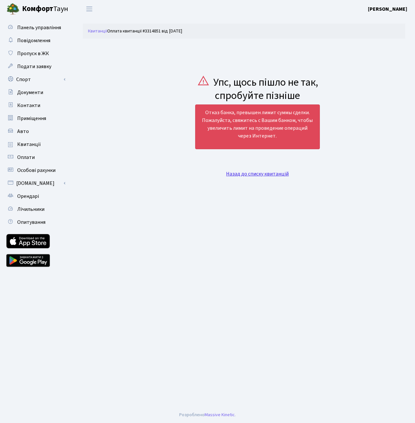
click at [253, 175] on link "Назад до списку квитанцій" at bounding box center [257, 173] width 63 height 7
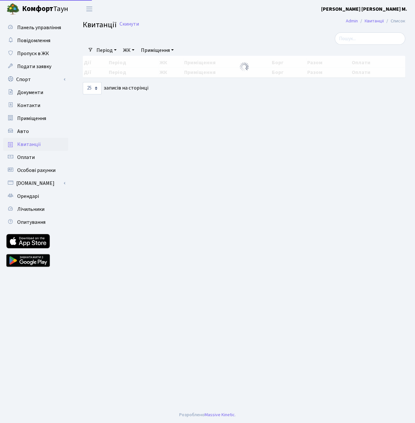
select select "25"
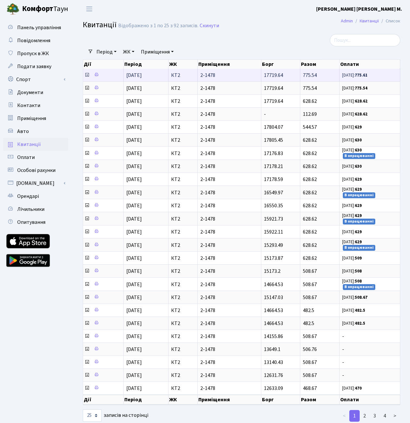
click at [86, 76] on icon at bounding box center [86, 74] width 5 height 5
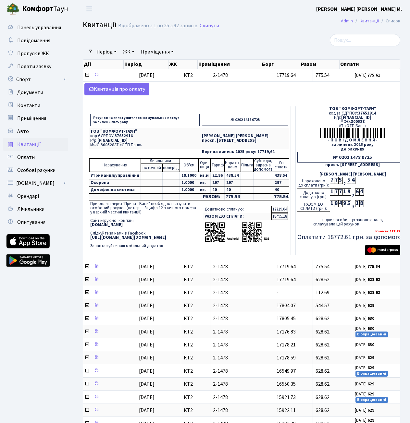
click at [333, 237] on h5 "Оплатити 18772.61 грн. за допомогою:" at bounding box center [352, 238] width 110 height 8
drag, startPoint x: 328, startPoint y: 238, endPoint x: 378, endPoint y: 236, distance: 49.7
click at [378, 236] on h5 "Оплатити 18772.61 грн. за допомогою:" at bounding box center [352, 238] width 110 height 8
click at [338, 203] on div "4" at bounding box center [340, 203] width 4 height 7
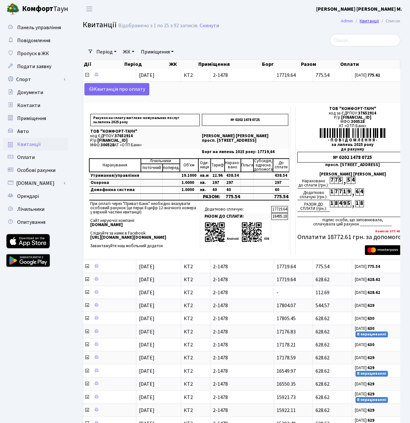
click at [372, 20] on link "Квитанції" at bounding box center [369, 21] width 19 height 7
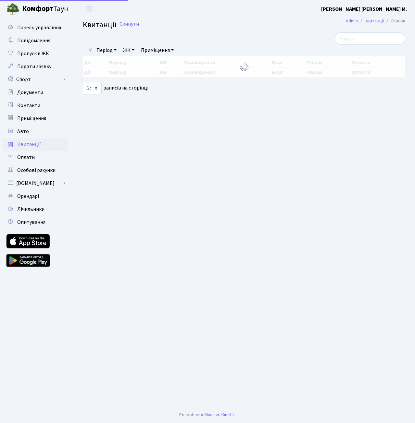
select select "25"
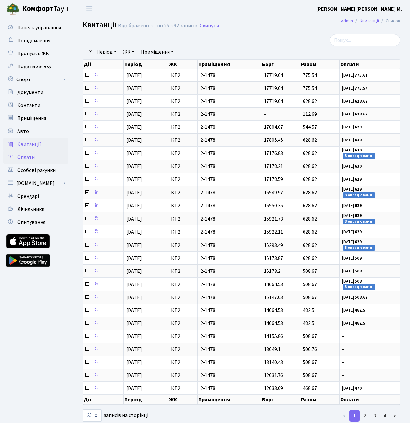
click at [39, 155] on link "Оплати" at bounding box center [35, 157] width 65 height 13
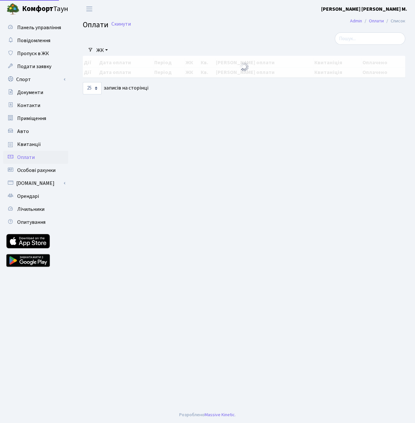
select select "25"
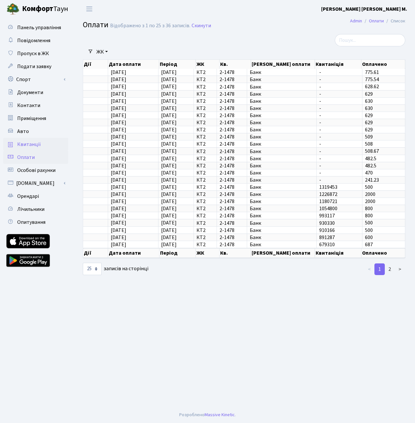
click at [39, 147] on span "Квитанції" at bounding box center [29, 144] width 24 height 7
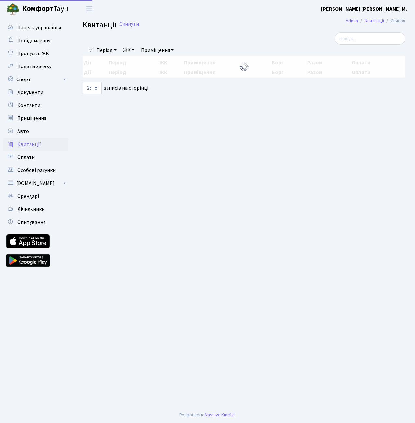
select select "25"
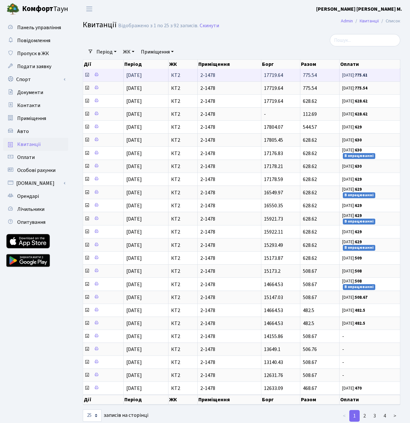
click at [88, 76] on icon at bounding box center [86, 74] width 5 height 5
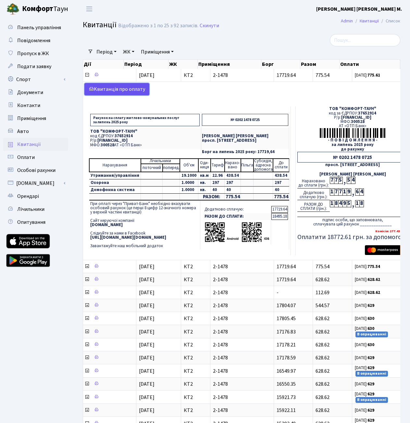
click at [134, 91] on link "Kвитанція про оплату" at bounding box center [116, 89] width 65 height 12
drag, startPoint x: 350, startPoint y: 219, endPoint x: 361, endPoint y: 225, distance: 11.9
click at [351, 219] on div "підпис особи, що заповнювала, сплачувала цей рахунок ______________" at bounding box center [352, 222] width 110 height 10
click at [363, 225] on div "підпис особи, що заповнювала, сплачувала цей рахунок ______________" at bounding box center [352, 222] width 110 height 10
click at [364, 228] on div "Комісія: 277.43 грн. Оплатити 18772.61 грн. за допомогою:" at bounding box center [352, 236] width 110 height 19
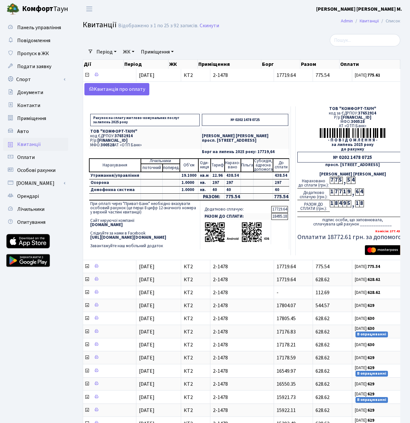
click at [339, 236] on h5 "Оплатити 18772.61 грн. за допомогою:" at bounding box center [352, 238] width 110 height 8
click at [330, 238] on h5 "Оплатити 18772.61 грн. за допомогою:" at bounding box center [352, 238] width 110 height 8
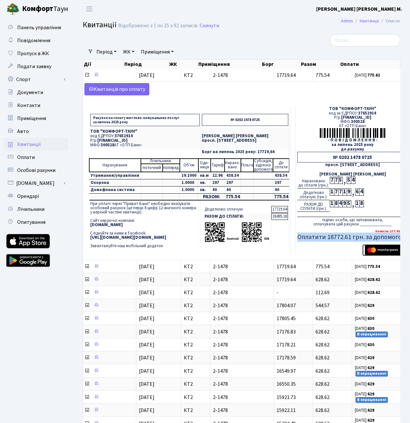
click at [385, 252] on img "submit" at bounding box center [385, 251] width 41 height 10
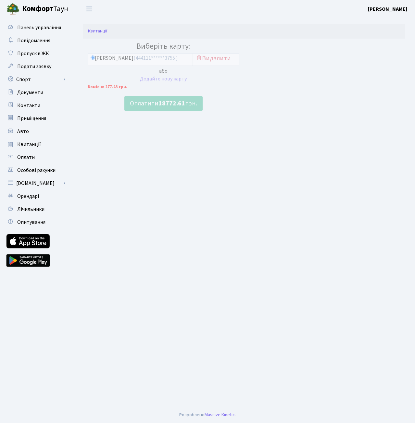
click at [116, 33] on ol "Квитанції" at bounding box center [244, 31] width 322 height 15
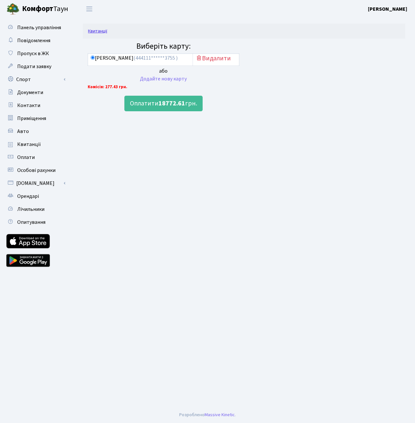
click at [92, 29] on link "Квитанції" at bounding box center [97, 31] width 19 height 7
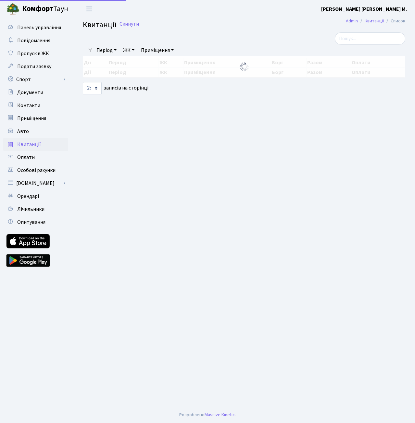
select select "25"
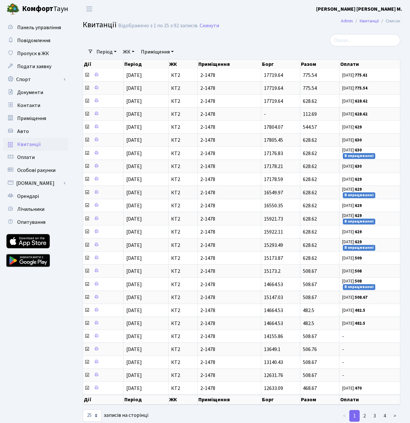
click at [167, 50] on link "Приміщення" at bounding box center [157, 51] width 38 height 11
click at [150, 51] on link "Приміщення" at bounding box center [157, 51] width 38 height 11
click at [164, 89] on li "КТ2 2-1478" at bounding box center [179, 87] width 79 height 11
click at [132, 53] on link "ЖК" at bounding box center [128, 51] width 17 height 11
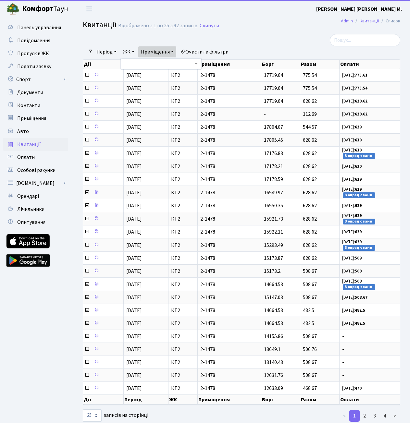
click at [132, 53] on link "ЖК" at bounding box center [128, 51] width 17 height 11
click at [111, 51] on link "Період" at bounding box center [106, 51] width 25 height 11
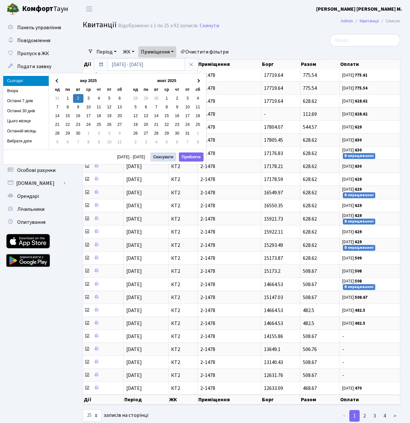
click at [111, 51] on link "Період" at bounding box center [106, 51] width 25 height 11
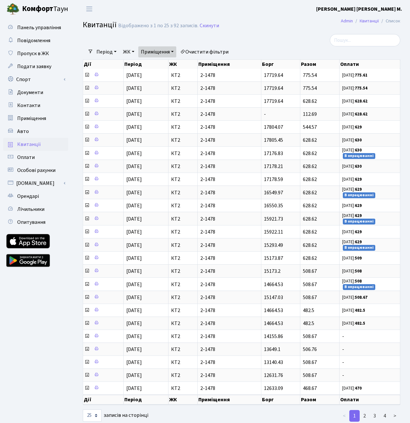
click at [35, 150] on link "Квитанції" at bounding box center [35, 144] width 65 height 13
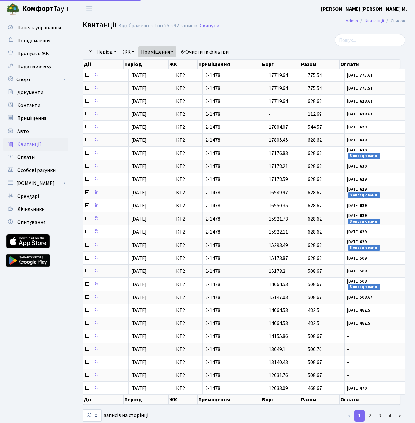
select select "25"
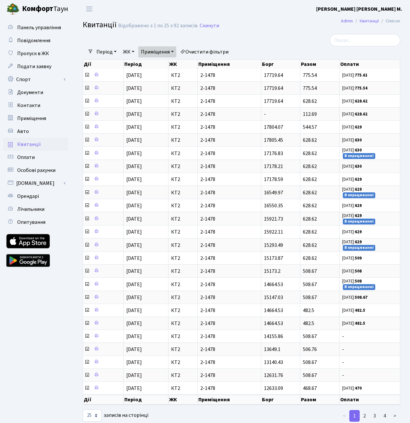
click at [37, 142] on span "Квитанції" at bounding box center [29, 144] width 24 height 7
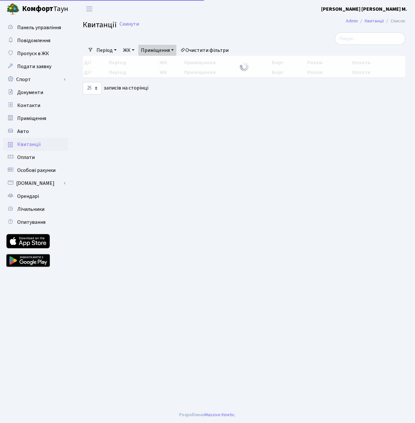
select select "25"
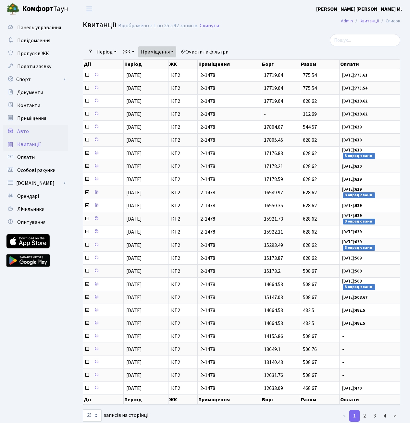
drag, startPoint x: 0, startPoint y: 0, endPoint x: 38, endPoint y: 135, distance: 140.3
click at [38, 135] on link "Авто" at bounding box center [35, 131] width 65 height 13
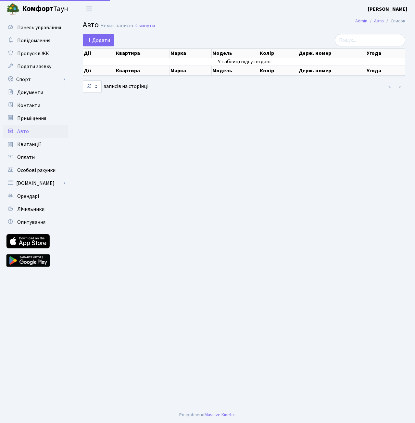
select select "25"
click at [42, 119] on span "Приміщення" at bounding box center [31, 118] width 29 height 7
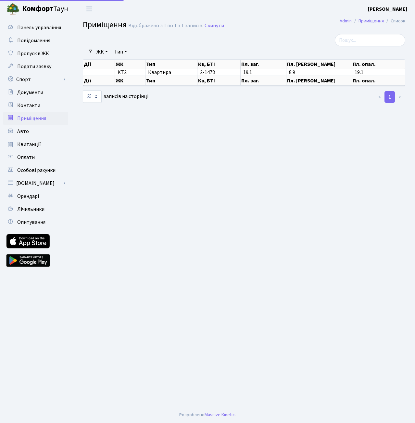
select select "25"
click at [38, 99] on link "Контакти" at bounding box center [35, 105] width 65 height 13
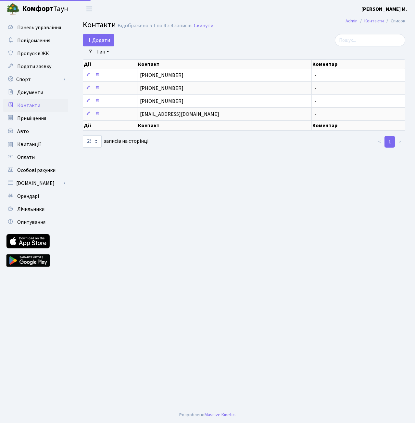
select select "25"
click at [37, 98] on link "Документи" at bounding box center [35, 92] width 65 height 13
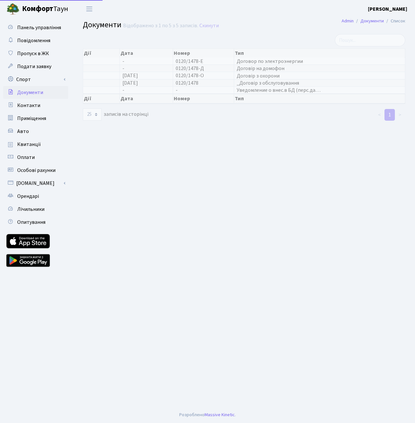
select select "25"
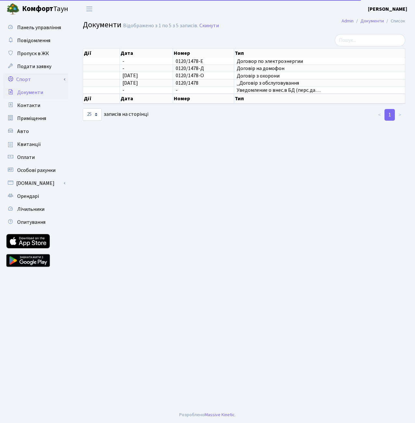
click at [29, 81] on link "Спорт" at bounding box center [35, 79] width 65 height 13
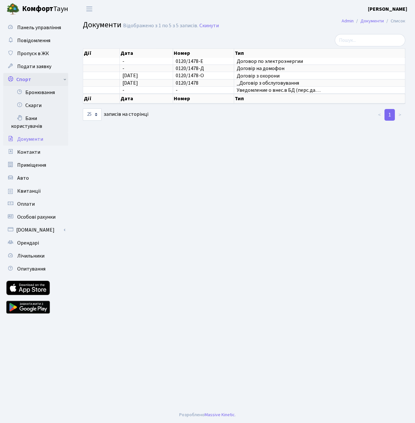
click at [39, 81] on link "Спорт" at bounding box center [35, 79] width 65 height 13
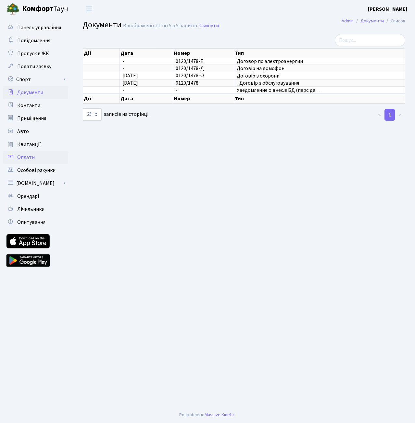
click at [34, 158] on link "Оплати" at bounding box center [35, 157] width 65 height 13
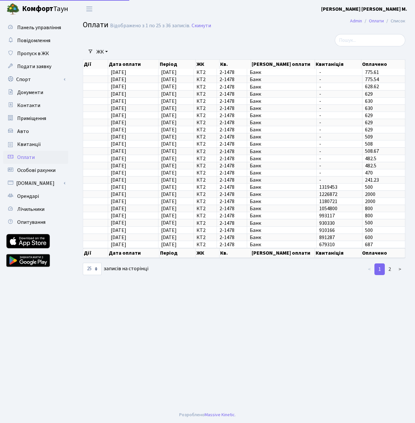
select select "25"
click at [40, 167] on span "Особові рахунки" at bounding box center [36, 170] width 38 height 7
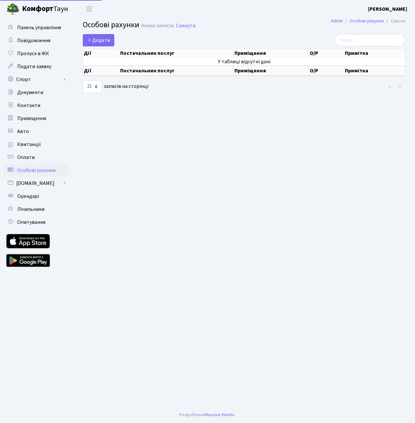
select select "25"
click at [33, 145] on span "Квитанції" at bounding box center [29, 144] width 24 height 7
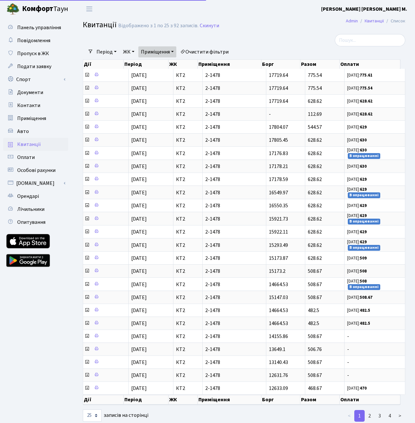
select select "25"
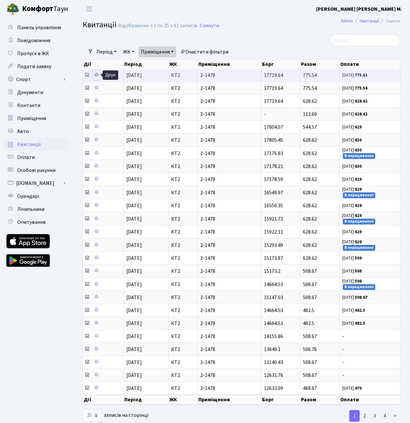
click at [97, 74] on icon at bounding box center [96, 74] width 5 height 5
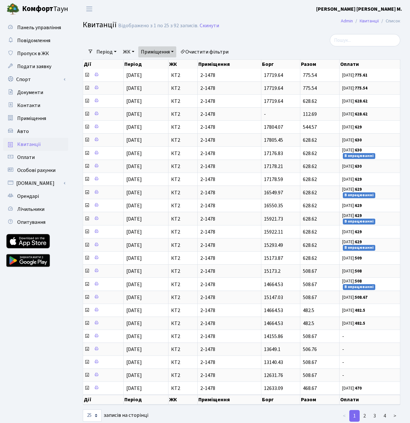
click at [277, 11] on header "Комфорт Таун Бондаренко І. М. Мій обліковий запис Вийти" at bounding box center [205, 9] width 410 height 18
click at [38, 56] on span "Пропуск в ЖК" at bounding box center [33, 53] width 32 height 7
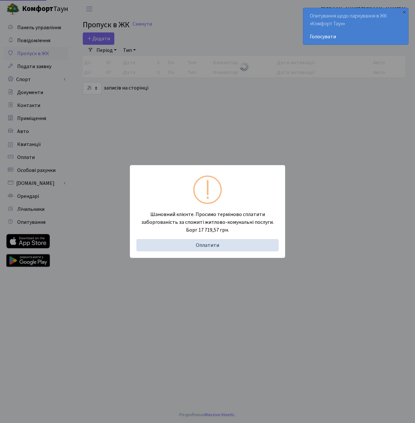
select select "25"
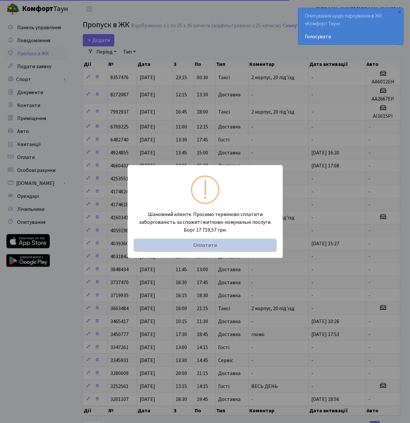
click at [198, 242] on link "Оплатити" at bounding box center [205, 245] width 142 height 12
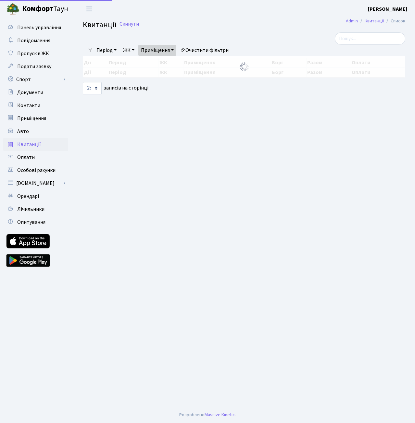
select select "25"
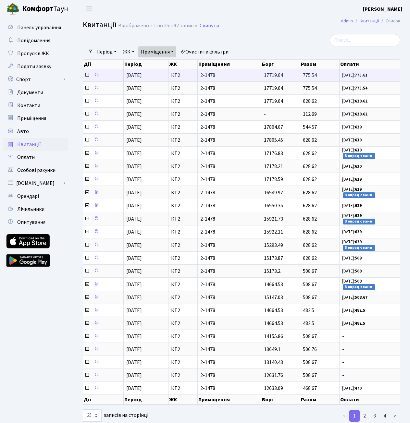
click at [88, 73] on icon at bounding box center [86, 74] width 5 height 5
click at [87, 73] on icon at bounding box center [86, 74] width 5 height 5
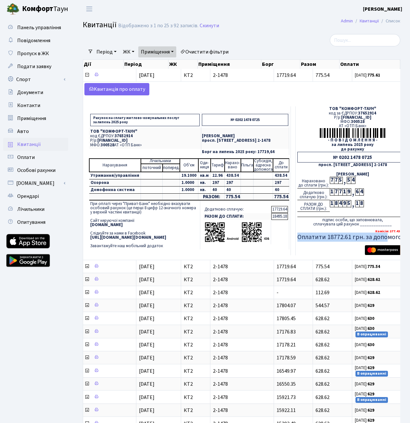
scroll to position [0, 7]
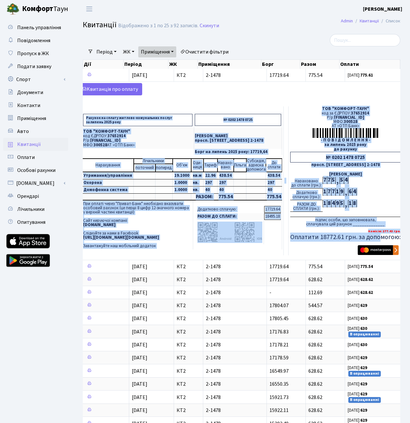
drag, startPoint x: 389, startPoint y: 233, endPoint x: 399, endPoint y: 233, distance: 10.4
click at [399, 233] on td "Kвитанція про оплату Рахунок на сплату житлово-комунальних послуг за липень 202…" at bounding box center [241, 171] width 330 height 179
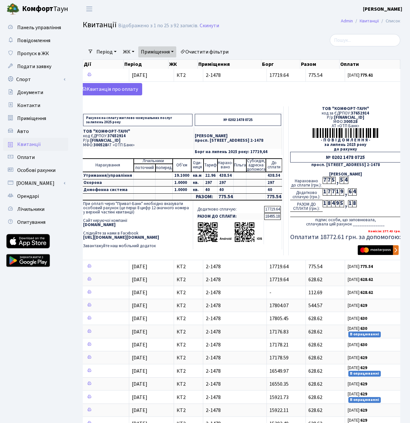
click at [344, 240] on h5 "Оплатити 18772.61 грн. за допомогою:" at bounding box center [345, 238] width 110 height 8
click at [325, 240] on h5 "Оплатити 18772.61 грн. за допомогою:" at bounding box center [345, 238] width 110 height 8
click at [326, 237] on h5 "Оплатити 18772.61 грн. за допомогою:" at bounding box center [345, 238] width 110 height 8
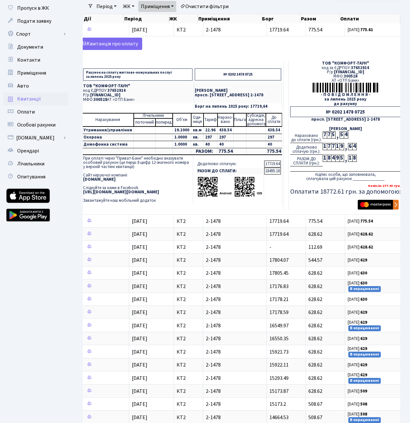
scroll to position [65, 0]
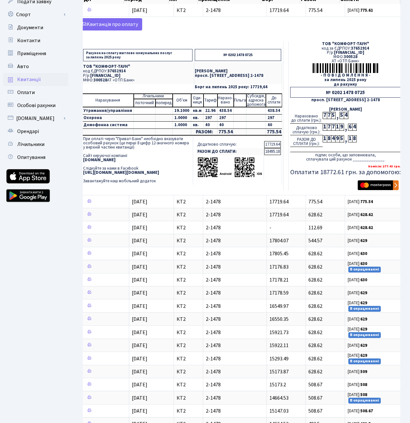
click at [335, 180] on div "Комісія: 277.43 грн. Оплатити 18772.61 грн. за допомогою:" at bounding box center [345, 171] width 110 height 19
click at [328, 166] on div "Комісія: 277.43 грн. Оплатити 18772.61 грн. за допомогою:" at bounding box center [345, 171] width 110 height 19
drag, startPoint x: 334, startPoint y: 169, endPoint x: 328, endPoint y: 175, distance: 8.7
click at [333, 172] on h5 "Оплатити 18772.61 грн. за допомогою:" at bounding box center [345, 173] width 110 height 8
click at [331, 173] on h5 "Оплатити 18772.61 грн. за допомогою:" at bounding box center [345, 173] width 110 height 8
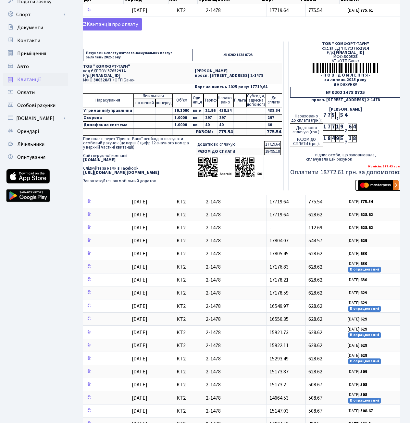
click at [381, 188] on img "submit" at bounding box center [378, 186] width 41 height 10
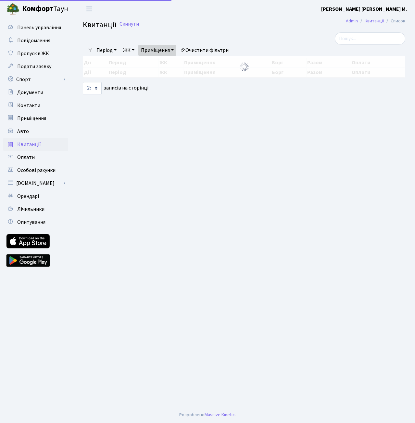
select select "25"
